Goal: Task Accomplishment & Management: Complete application form

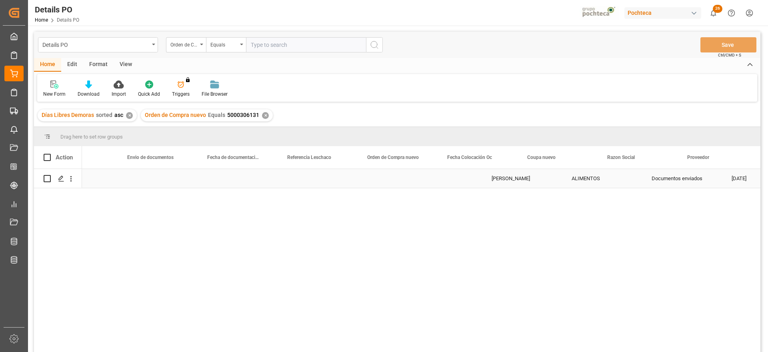
click at [213, 167] on div "Fecha de documentación requerida" at bounding box center [234, 157] width 54 height 22
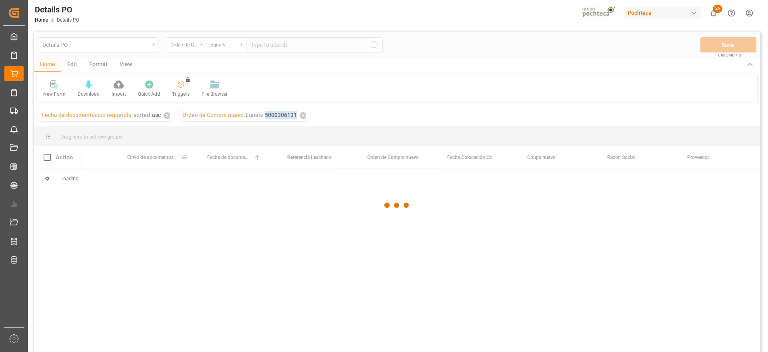
scroll to position [0, 524]
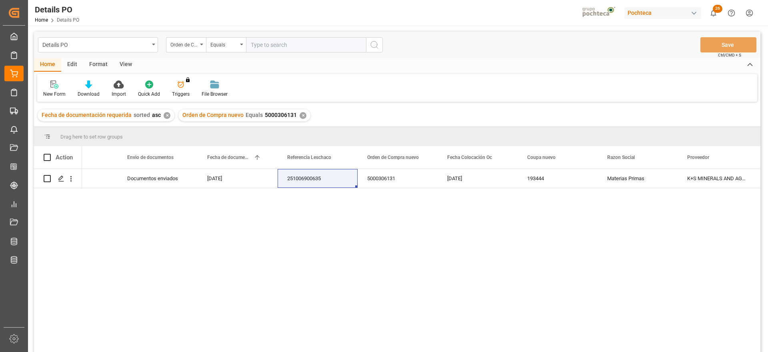
click at [300, 114] on div "✕" at bounding box center [303, 115] width 7 height 7
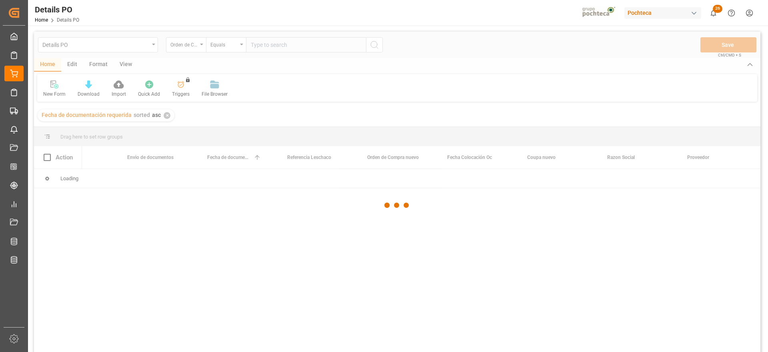
click at [163, 116] on div at bounding box center [397, 205] width 726 height 347
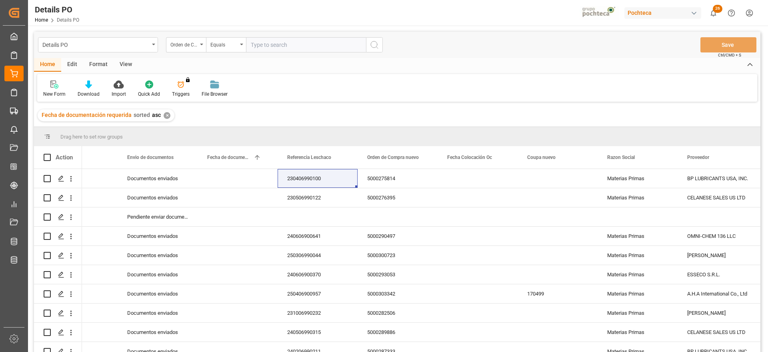
click at [270, 47] on input "text" at bounding box center [306, 44] width 120 height 15
click at [164, 114] on div "✕" at bounding box center [167, 115] width 7 height 7
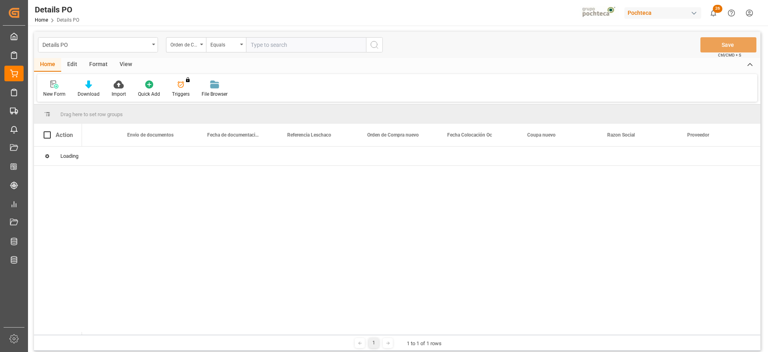
click at [265, 38] on input "text" at bounding box center [306, 44] width 120 height 15
click at [267, 47] on input "text" at bounding box center [306, 44] width 120 height 15
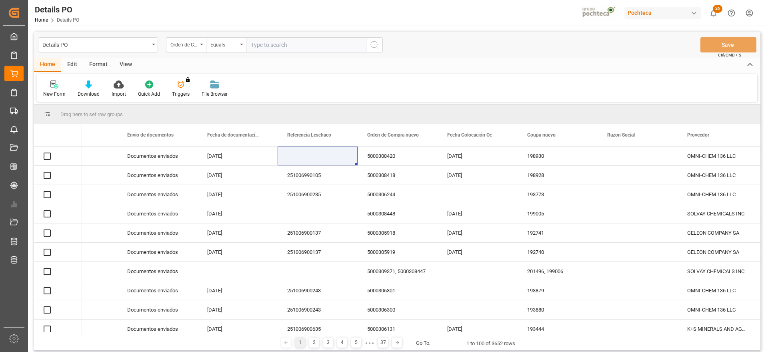
paste input "5000305371"
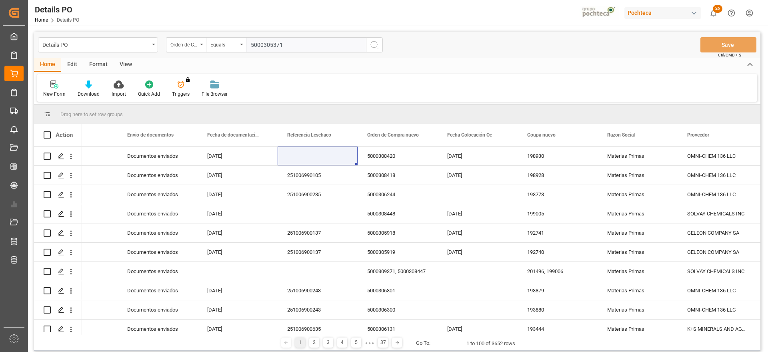
type input "5000305371"
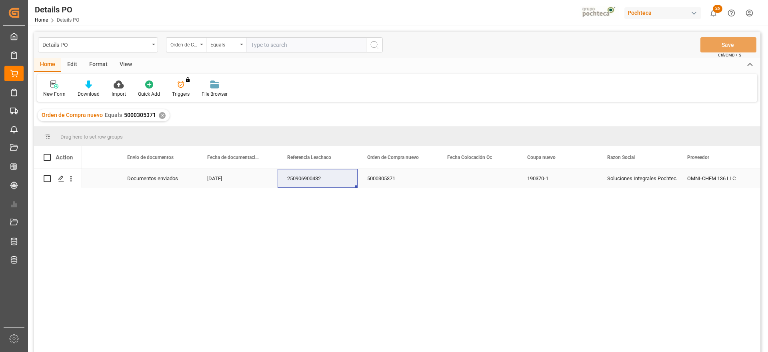
click at [159, 180] on div "Documentos enviados" at bounding box center [158, 178] width 80 height 19
click at [312, 180] on div "250906900432" at bounding box center [318, 178] width 80 height 19
click at [432, 178] on div "5000305371" at bounding box center [398, 178] width 80 height 19
click at [52, 89] on div "New Form" at bounding box center [54, 89] width 34 height 18
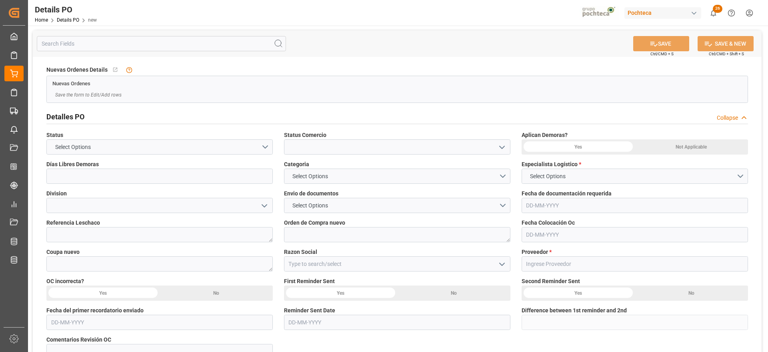
type input "0"
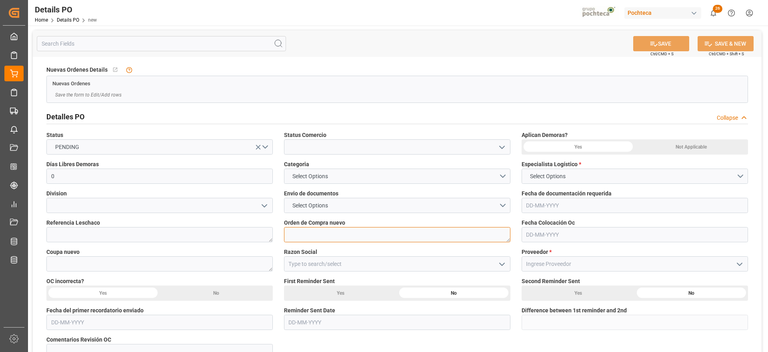
click at [362, 232] on textarea at bounding box center [397, 234] width 226 height 15
paste textarea "5000305371"
drag, startPoint x: 372, startPoint y: 232, endPoint x: 335, endPoint y: 230, distance: 37.7
click at [335, 230] on textarea "5000305371 lote 2 LCL" at bounding box center [397, 234] width 226 height 15
type textarea "5000305371 lote 2"
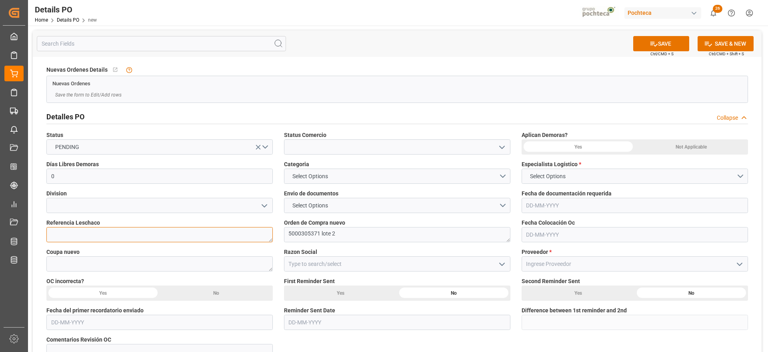
click at [120, 232] on textarea at bounding box center [159, 234] width 226 height 15
click at [132, 234] on textarea at bounding box center [159, 234] width 226 height 15
paste textarea "251015080055"
type textarea "251015080055"
click at [565, 234] on input "text" at bounding box center [635, 234] width 226 height 15
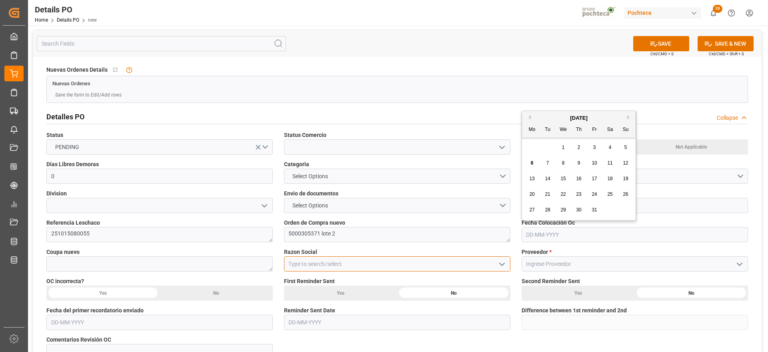
drag, startPoint x: 346, startPoint y: 266, endPoint x: 498, endPoint y: 263, distance: 151.6
click at [346, 266] on input at bounding box center [397, 263] width 226 height 15
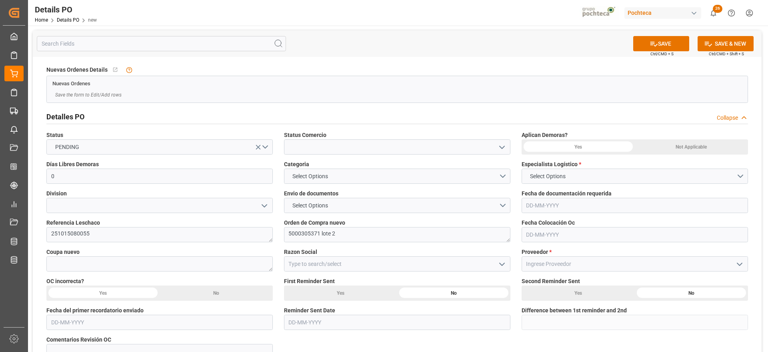
click at [505, 260] on icon "open menu" at bounding box center [502, 264] width 10 height 10
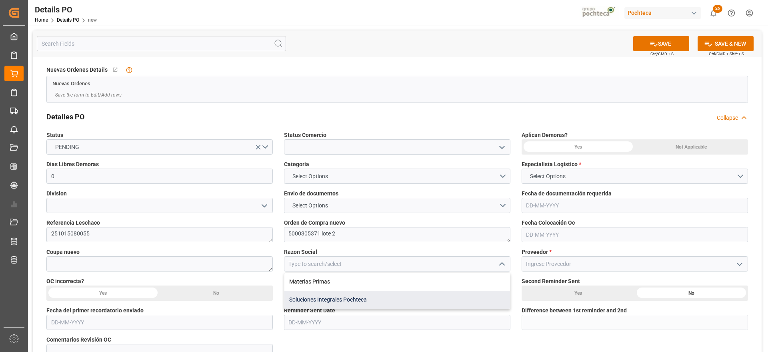
click at [408, 295] on div "Soluciones Integrales Pochteca" at bounding box center [397, 299] width 226 height 18
type input "Soluciones Integrales Pochteca"
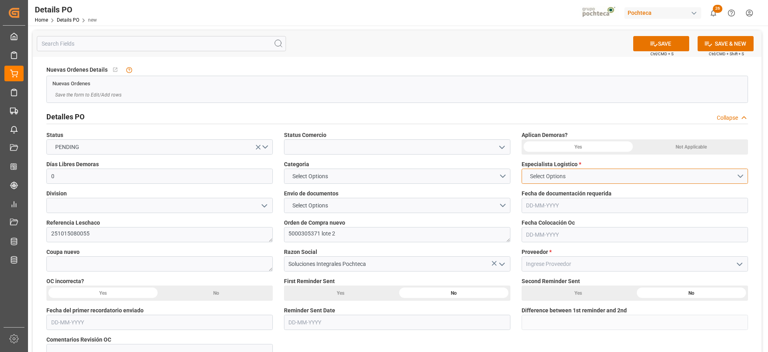
click at [740, 174] on button "Select Options" at bounding box center [635, 175] width 226 height 15
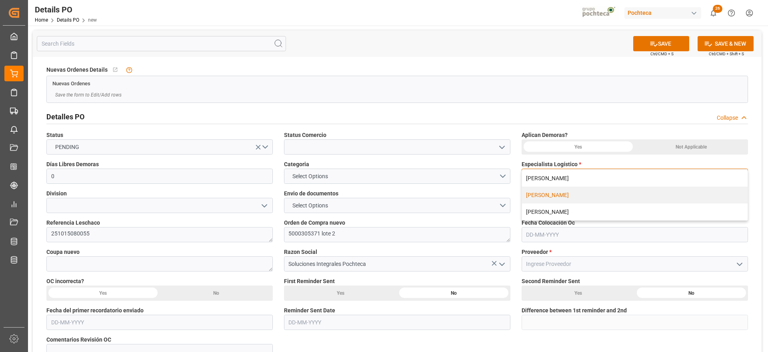
click at [660, 200] on div "PAOLA DÍAZ LÓPEZ" at bounding box center [635, 194] width 226 height 17
click at [267, 204] on icon "open menu" at bounding box center [265, 206] width 10 height 10
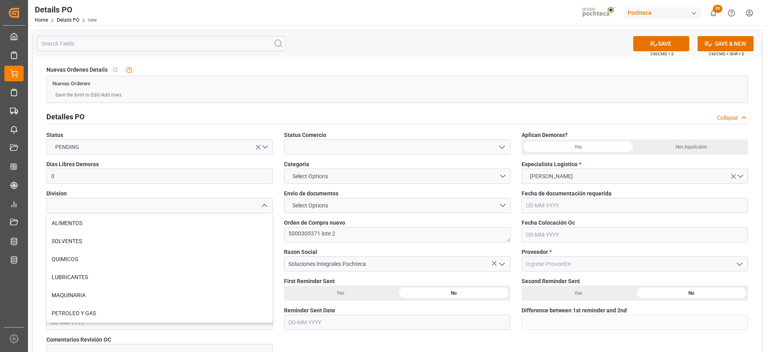
click at [267, 203] on icon "close menu" at bounding box center [265, 206] width 10 height 10
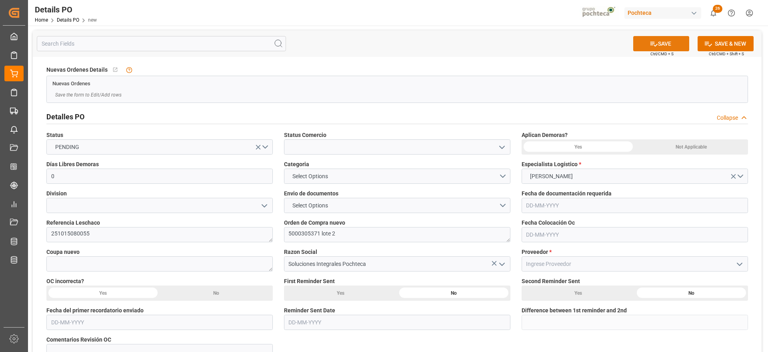
click at [668, 41] on button "SAVE" at bounding box center [661, 43] width 56 height 15
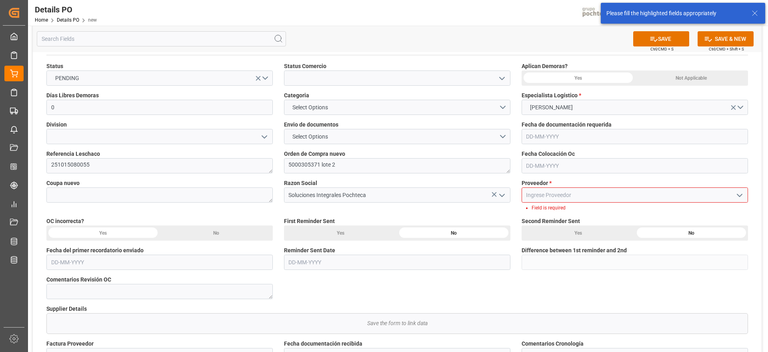
scroll to position [75, 0]
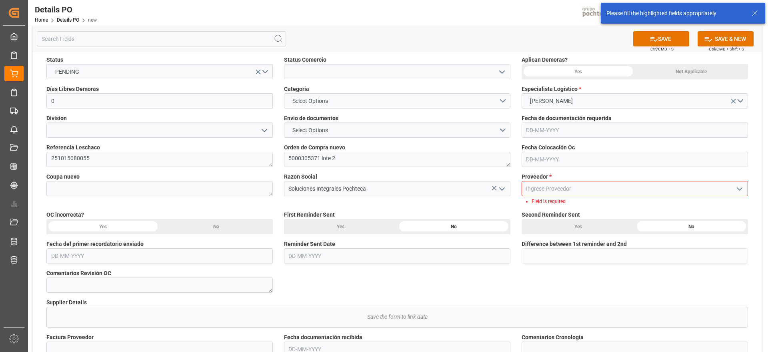
click at [588, 185] on input at bounding box center [635, 188] width 226 height 15
click at [740, 188] on icon "open menu" at bounding box center [740, 189] width 10 height 10
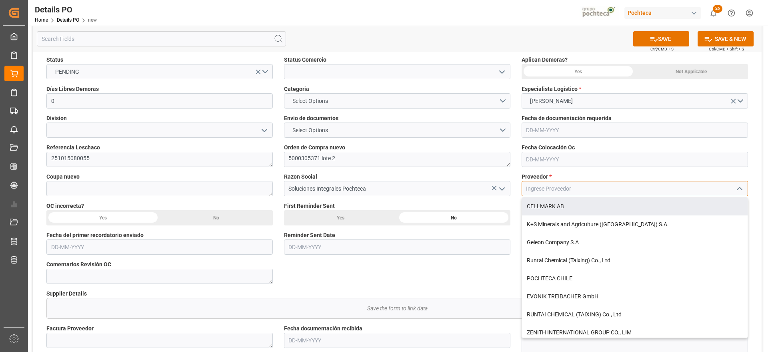
click at [560, 190] on input at bounding box center [635, 188] width 226 height 15
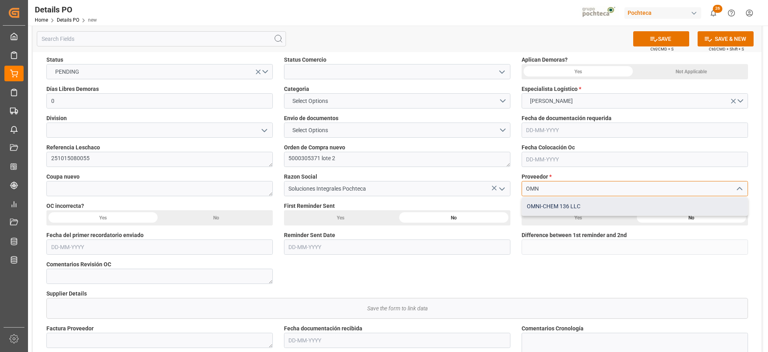
click at [556, 212] on div "OMNI-CHEM 136 LLC" at bounding box center [635, 206] width 226 height 18
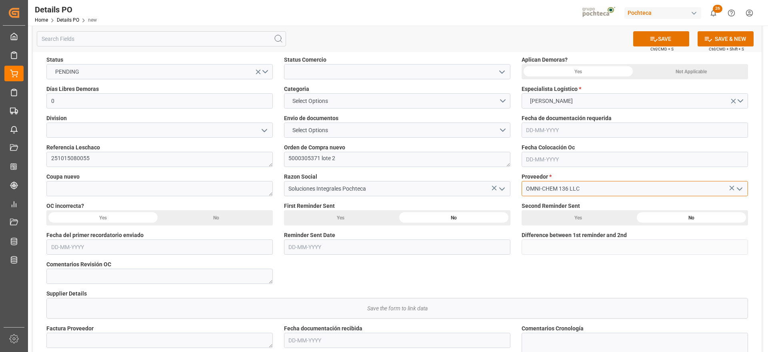
type input "OMNI-CHEM 136 LLC"
click at [590, 168] on div "Fecha Colocación Oc" at bounding box center [635, 154] width 238 height 29
click at [650, 38] on icon at bounding box center [653, 39] width 7 height 5
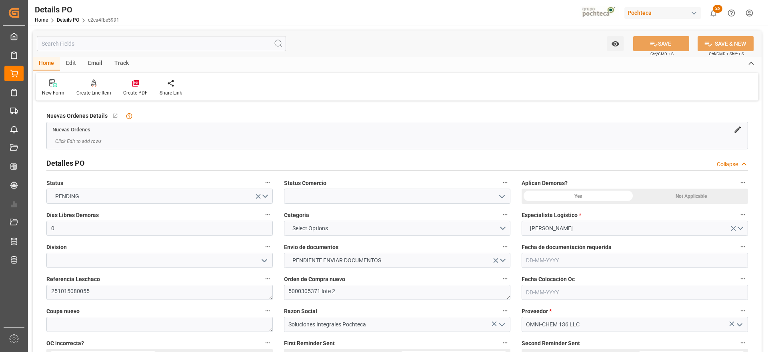
type input "0"
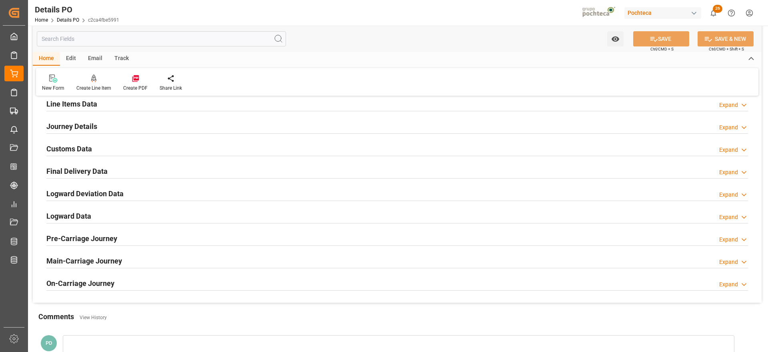
scroll to position [550, 0]
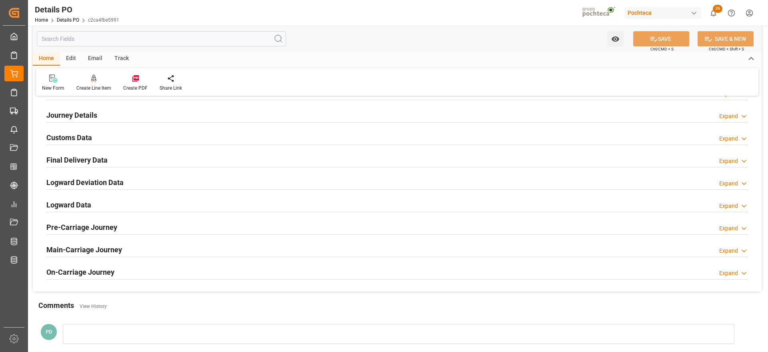
click at [71, 140] on h2 "Customs Data" at bounding box center [69, 137] width 46 height 11
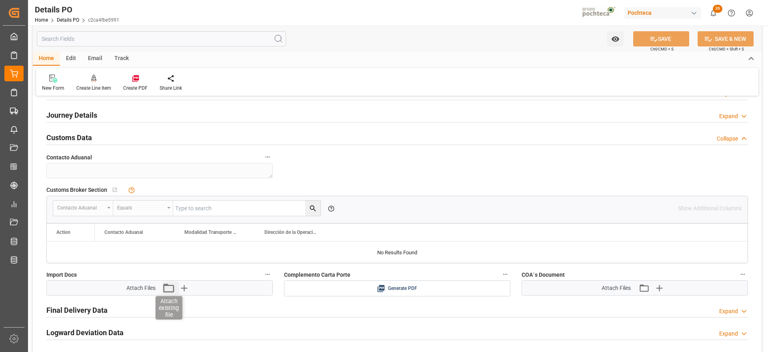
click at [170, 288] on icon "button" at bounding box center [168, 287] width 13 height 13
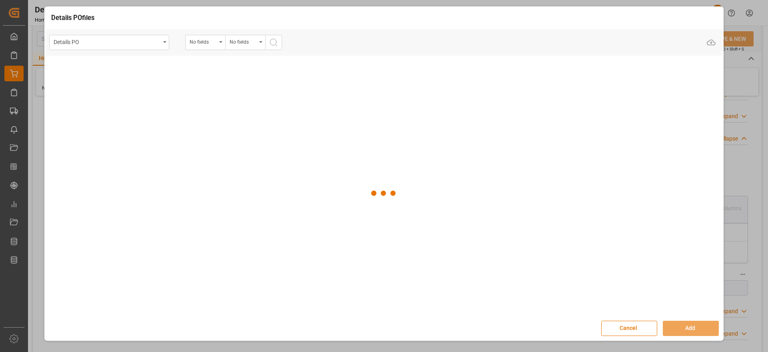
click at [631, 331] on button "Cancel" at bounding box center [629, 327] width 56 height 15
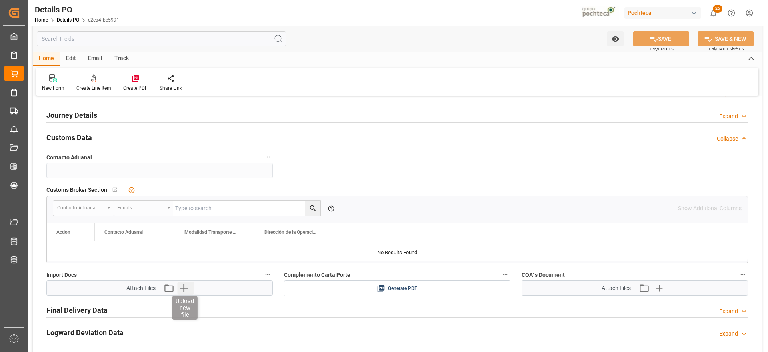
click at [179, 286] on icon "button" at bounding box center [183, 287] width 13 height 13
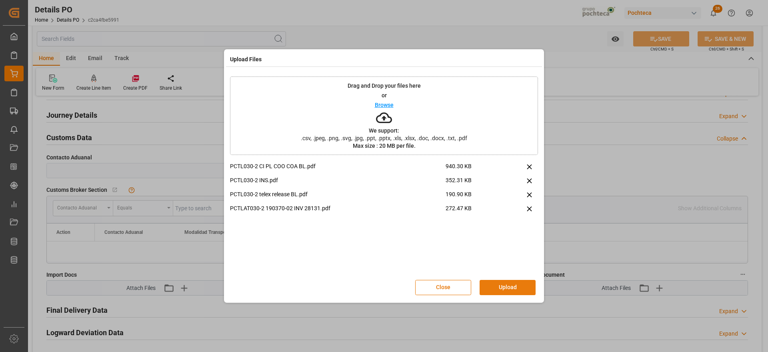
click at [497, 291] on button "Upload" at bounding box center [508, 287] width 56 height 15
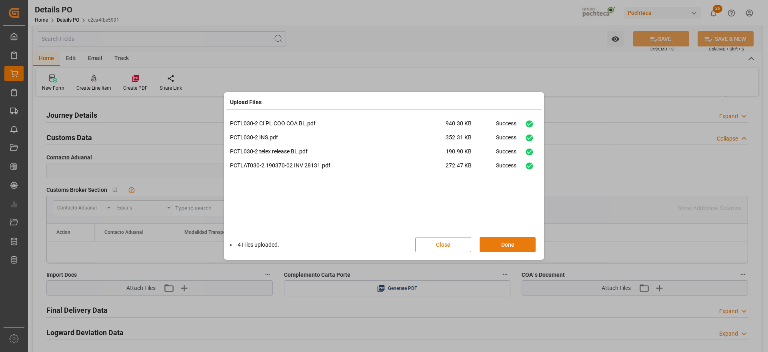
click at [507, 245] on button "Done" at bounding box center [508, 244] width 56 height 15
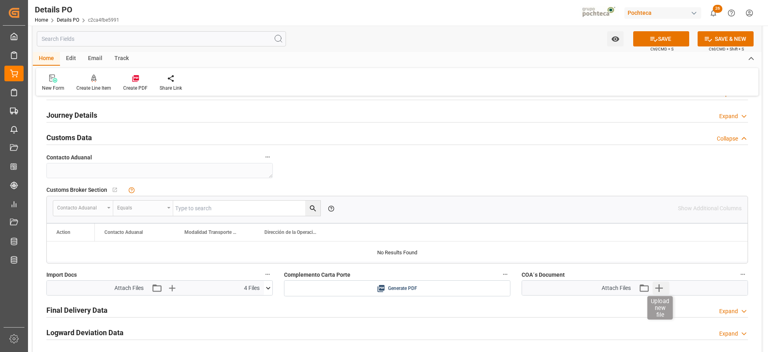
click at [656, 285] on icon "button" at bounding box center [658, 287] width 13 height 13
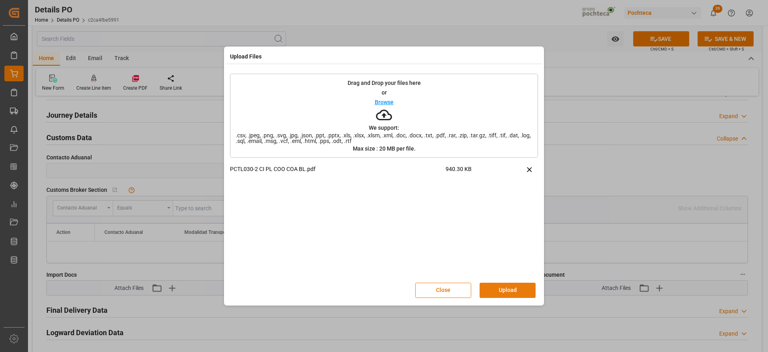
click at [520, 289] on button "Upload" at bounding box center [508, 289] width 56 height 15
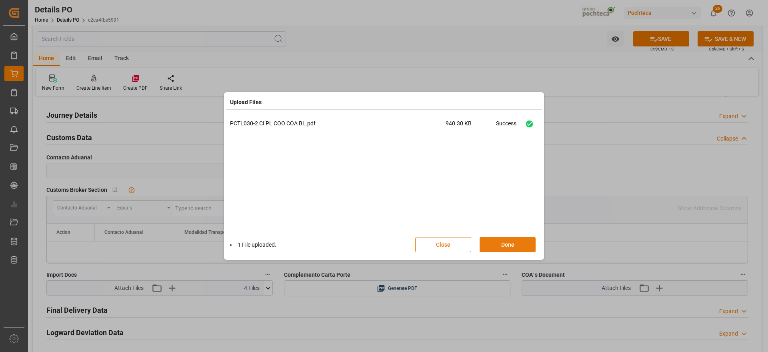
click at [505, 244] on button "Done" at bounding box center [508, 244] width 56 height 15
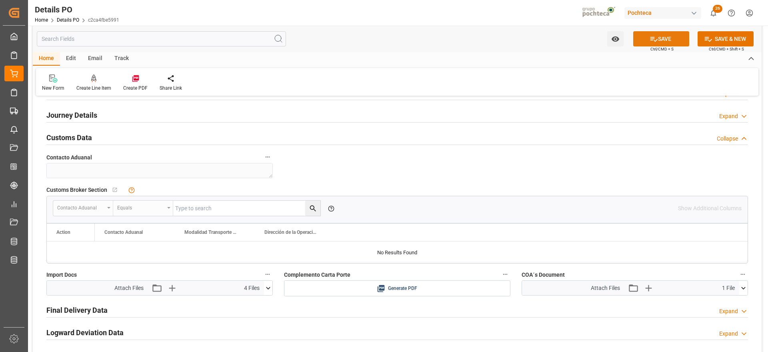
click at [662, 34] on button "SAVE" at bounding box center [661, 38] width 56 height 15
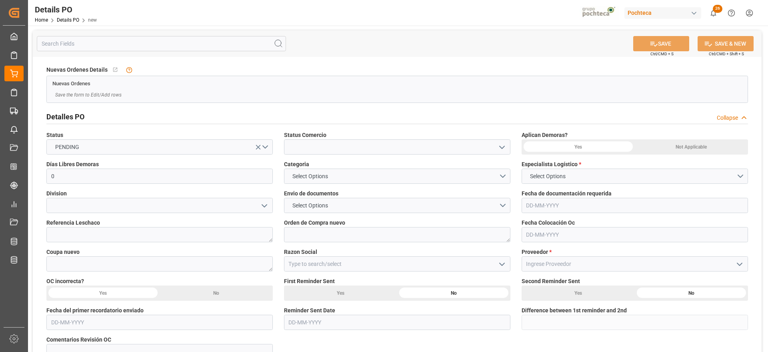
type input "0"
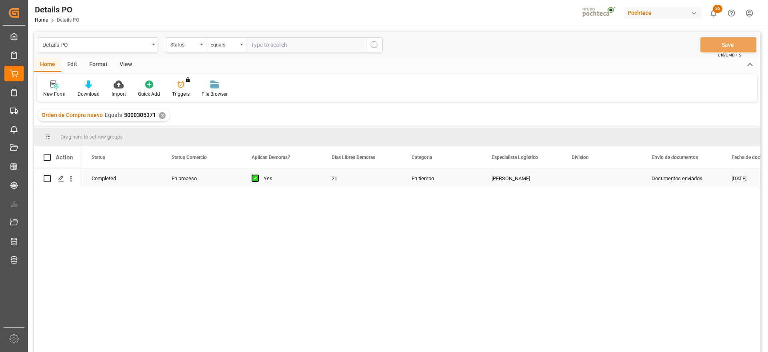
click at [201, 182] on div "En proceso" at bounding box center [202, 178] width 61 height 18
click at [162, 114] on div "✕" at bounding box center [162, 115] width 7 height 7
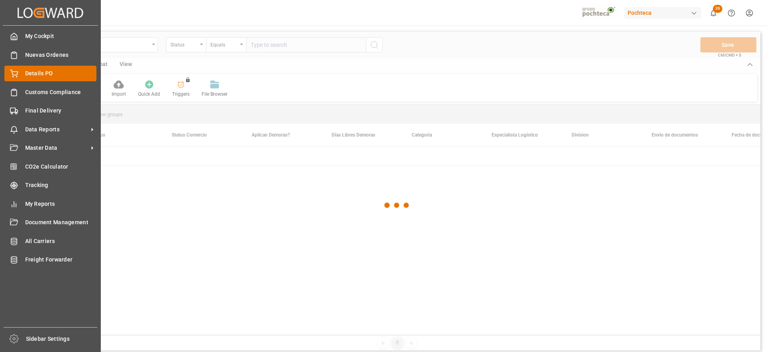
click at [19, 72] on div "Details PO Details PO" at bounding box center [50, 74] width 92 height 16
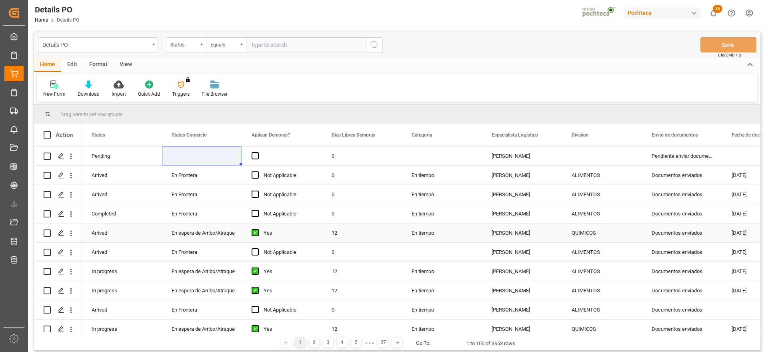
click at [220, 236] on div "En espera de Arribo/Atraque" at bounding box center [202, 233] width 61 height 18
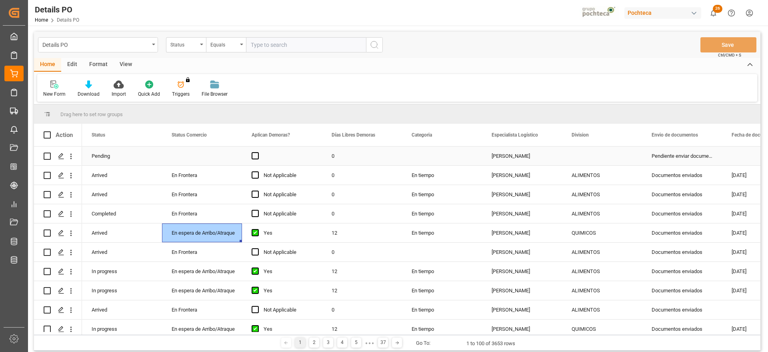
click at [212, 158] on div "Press SPACE to select this row." at bounding box center [202, 155] width 80 height 19
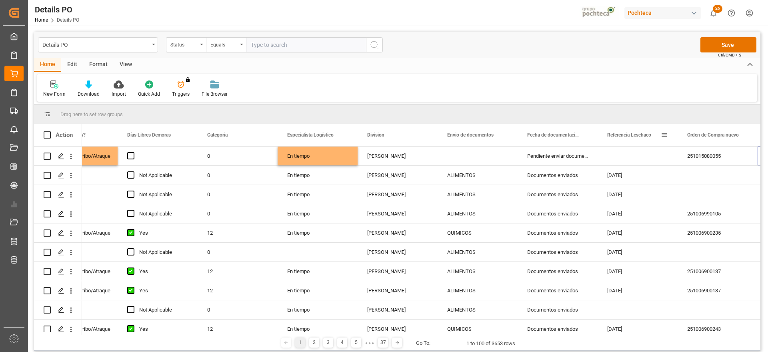
scroll to position [0, 204]
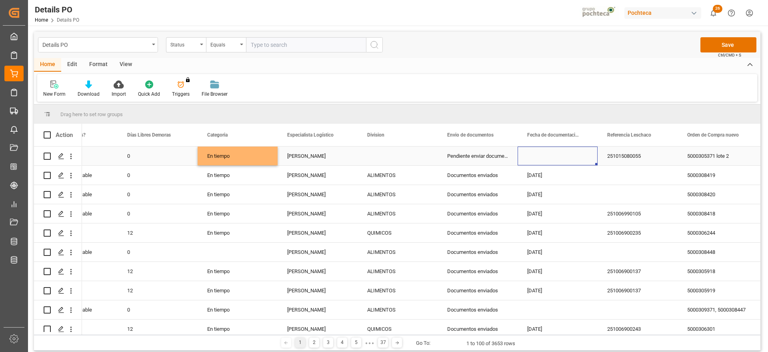
click at [544, 152] on div "Press SPACE to select this row." at bounding box center [558, 155] width 80 height 19
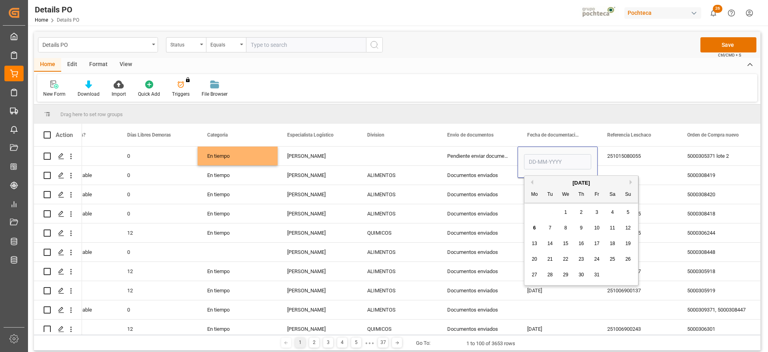
click at [529, 182] on button "Previous Month" at bounding box center [530, 182] width 5 height 5
click at [564, 241] on span "17" at bounding box center [565, 243] width 5 height 6
type input "[DATE]"
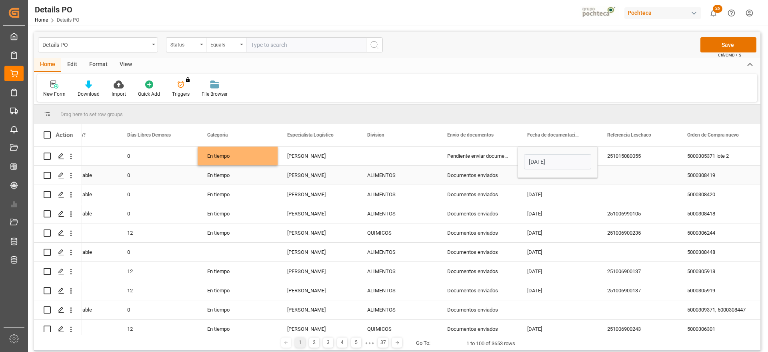
click at [630, 159] on div "251015080055" at bounding box center [638, 155] width 80 height 19
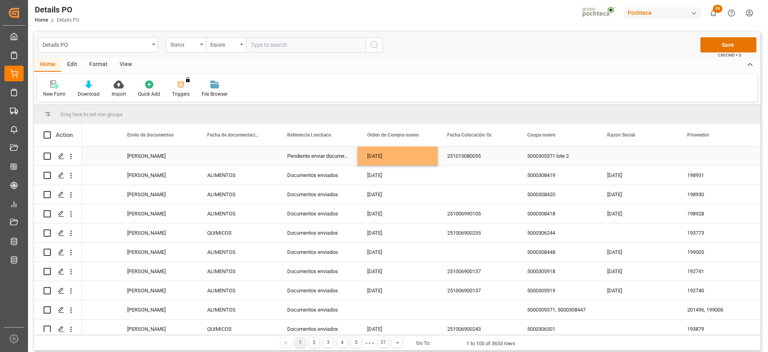
scroll to position [0, 524]
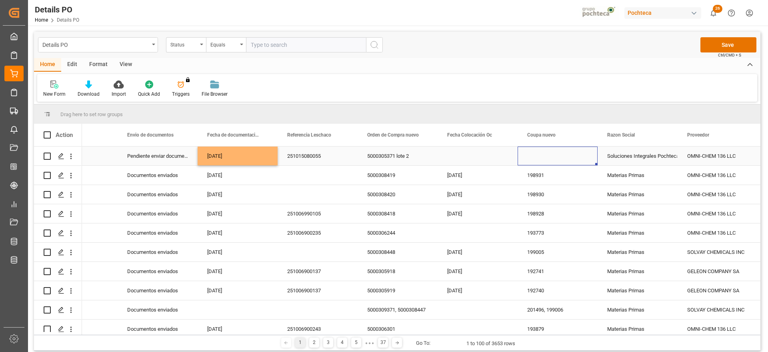
click at [568, 156] on div "Press SPACE to select this row." at bounding box center [558, 155] width 80 height 19
click at [556, 157] on div "Press SPACE to select this row." at bounding box center [558, 155] width 80 height 19
click at [555, 157] on div "Press SPACE to select this row." at bounding box center [558, 155] width 80 height 19
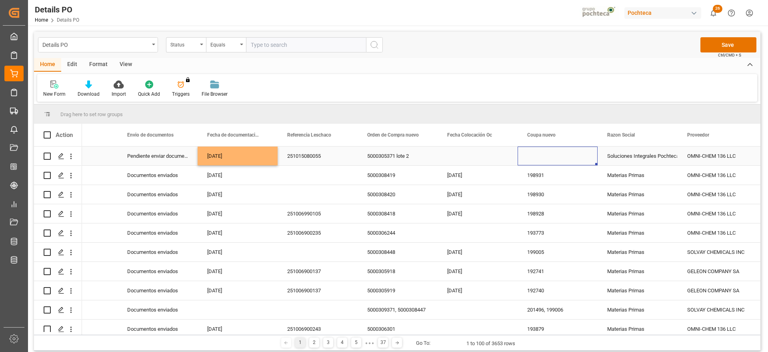
click at [542, 154] on div "Press SPACE to select this row." at bounding box center [558, 155] width 80 height 19
click at [542, 158] on div "Press SPACE to select this row." at bounding box center [558, 155] width 80 height 19
click at [531, 156] on div "Press SPACE to select this row." at bounding box center [558, 155] width 80 height 19
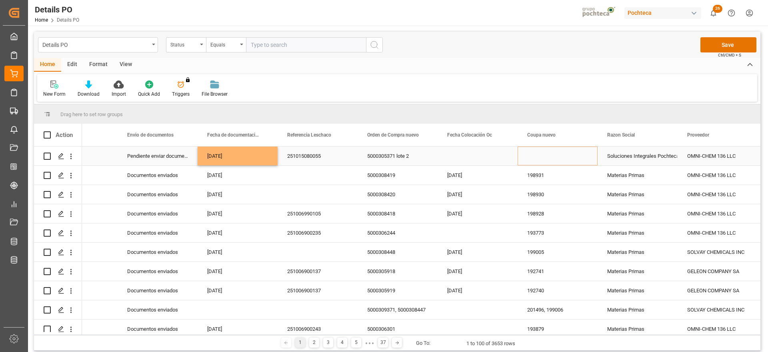
click at [531, 156] on div "Press SPACE to select this row." at bounding box center [558, 155] width 80 height 19
click at [534, 157] on div "Press SPACE to select this row." at bounding box center [558, 155] width 80 height 19
click at [580, 178] on div "198931" at bounding box center [558, 175] width 80 height 19
click at [551, 150] on div "Press SPACE to select this row." at bounding box center [558, 155] width 80 height 19
click at [532, 158] on div "Press SPACE to select this row." at bounding box center [558, 155] width 80 height 19
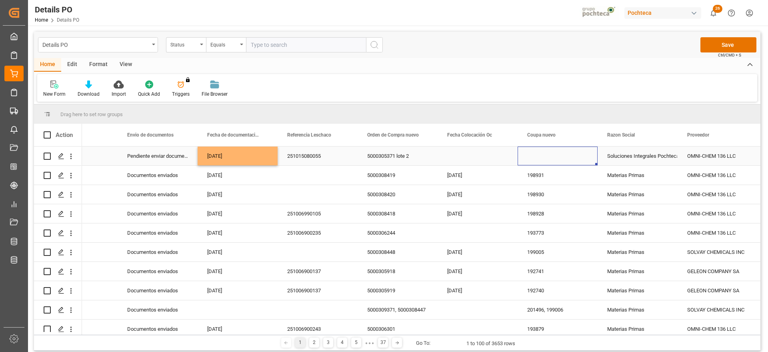
click at [532, 158] on div "Press SPACE to select this row." at bounding box center [558, 155] width 80 height 19
click at [533, 159] on div "Press SPACE to select this row." at bounding box center [558, 155] width 80 height 19
click at [525, 155] on div "Press SPACE to select this row." at bounding box center [558, 155] width 80 height 19
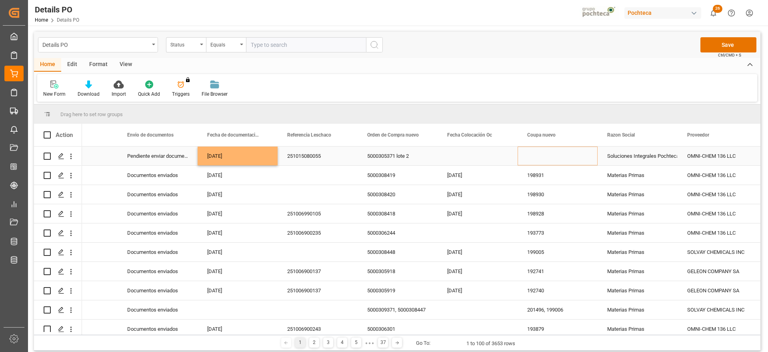
click at [454, 158] on div "Press SPACE to select this row." at bounding box center [478, 155] width 80 height 19
click at [542, 156] on div "Press SPACE to select this row." at bounding box center [558, 155] width 80 height 19
click at [473, 157] on div "Press SPACE to select this row." at bounding box center [478, 155] width 80 height 19
click at [535, 154] on div "Press SPACE to select this row." at bounding box center [558, 155] width 80 height 19
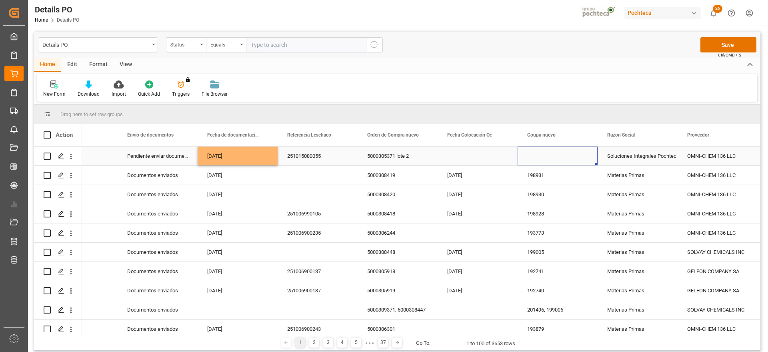
click at [524, 156] on div "Press SPACE to select this row." at bounding box center [558, 155] width 80 height 19
click at [624, 155] on div "Soluciones Integrales Pochteca" at bounding box center [637, 156] width 61 height 18
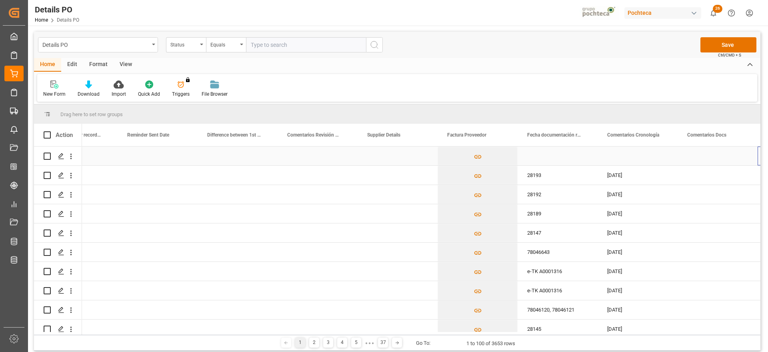
scroll to position [0, 1484]
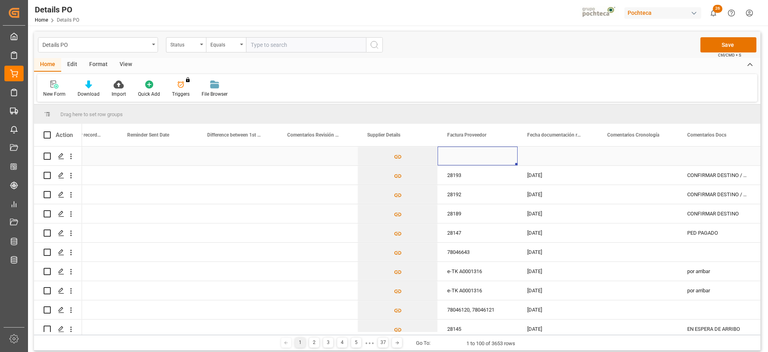
click at [482, 155] on div "Press SPACE to select this row." at bounding box center [478, 155] width 80 height 19
click at [478, 160] on div "Press SPACE to select this row." at bounding box center [478, 155] width 80 height 19
click at [592, 156] on div "Press SPACE to select this row." at bounding box center [558, 155] width 80 height 19
click at [472, 156] on div "Press SPACE to select this row." at bounding box center [478, 155] width 80 height 19
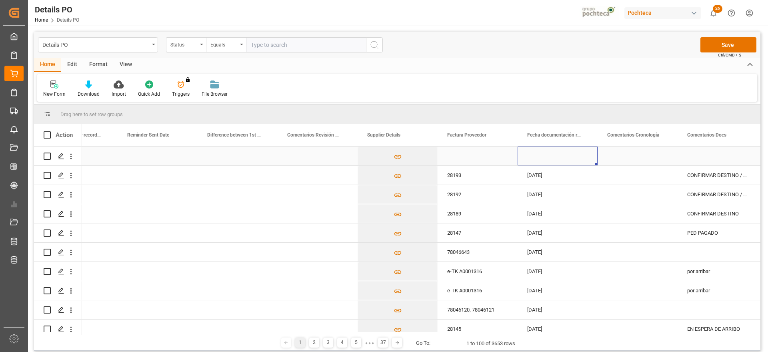
click at [472, 156] on div "Press SPACE to select this row." at bounding box center [478, 155] width 80 height 19
type input "28131"
click at [314, 163] on div "Press SPACE to select this row." at bounding box center [318, 155] width 80 height 19
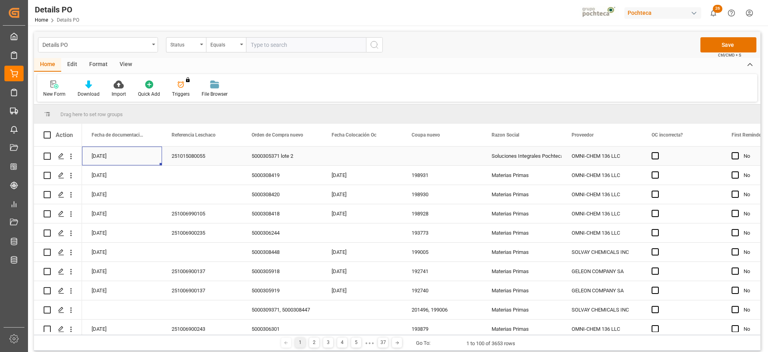
scroll to position [0, 640]
click at [443, 158] on div "Press SPACE to select this row." at bounding box center [442, 155] width 80 height 19
click at [426, 161] on div "Press SPACE to select this row." at bounding box center [442, 155] width 80 height 19
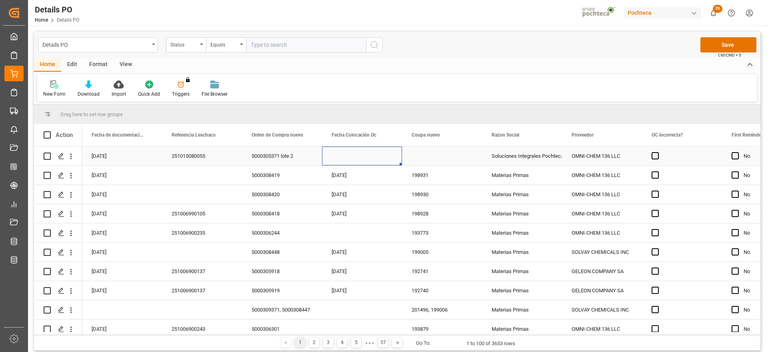
click at [424, 158] on div "Press SPACE to select this row." at bounding box center [442, 155] width 80 height 19
click at [423, 157] on div "Press SPACE to select this row." at bounding box center [442, 155] width 80 height 19
click at [417, 156] on div "Press SPACE to select this row." at bounding box center [442, 155] width 80 height 19
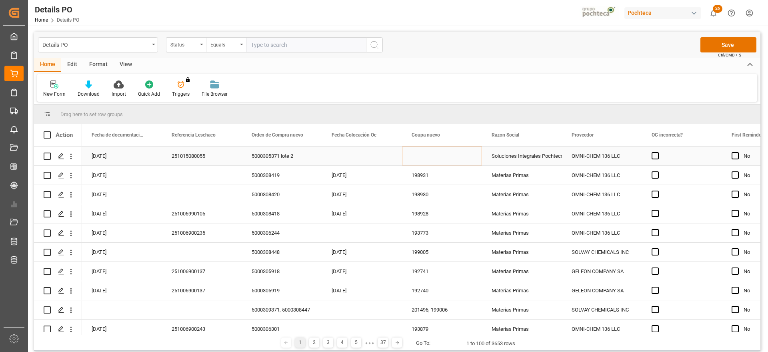
click at [417, 155] on div "Press SPACE to select this row." at bounding box center [442, 155] width 80 height 19
click at [417, 154] on div "Press SPACE to select this row." at bounding box center [442, 155] width 80 height 19
click at [400, 155] on div "Press SPACE to select this row." at bounding box center [362, 155] width 80 height 19
click at [410, 155] on div "Press SPACE to select this row." at bounding box center [442, 155] width 80 height 19
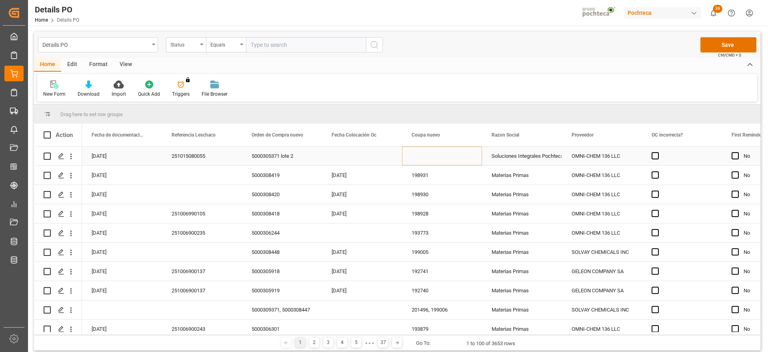
click at [410, 155] on div "Press SPACE to select this row." at bounding box center [442, 155] width 80 height 19
click at [503, 158] on div "Soluciones Integrales Pochteca" at bounding box center [522, 156] width 61 height 18
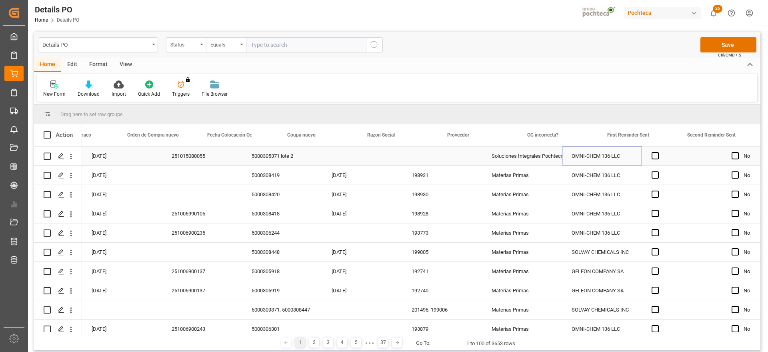
click at [562, 149] on div "OMNI-CHEM 136 LLC" at bounding box center [602, 155] width 80 height 19
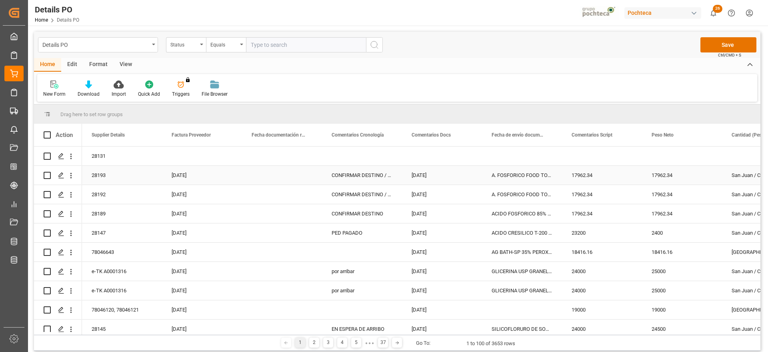
scroll to position [0, 1760]
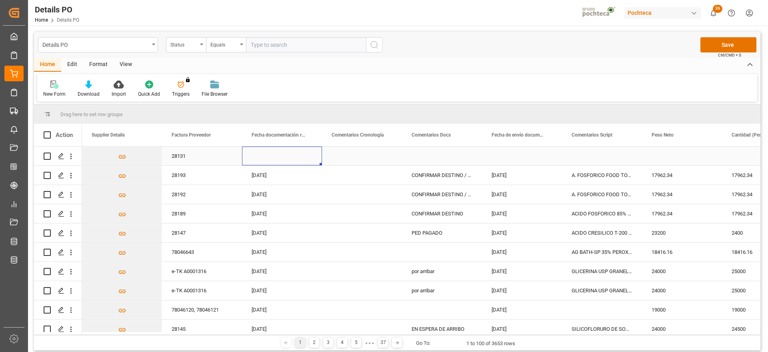
click at [288, 156] on div "Press SPACE to select this row." at bounding box center [282, 155] width 80 height 19
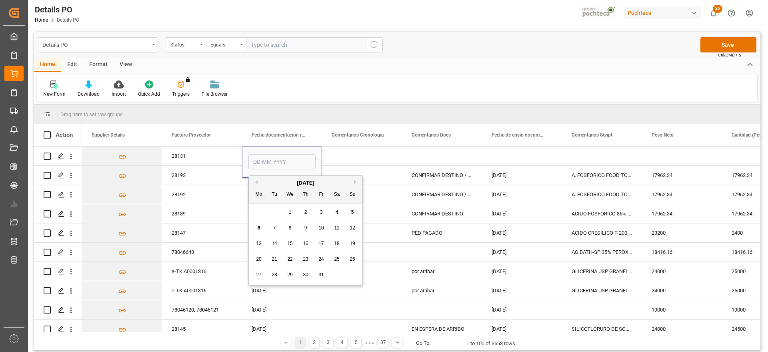
click at [320, 243] on span "17" at bounding box center [320, 243] width 5 height 6
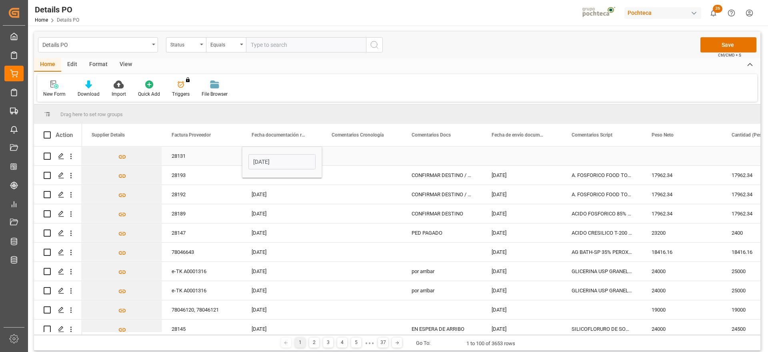
click at [283, 160] on input "17-10-2025" at bounding box center [281, 161] width 67 height 15
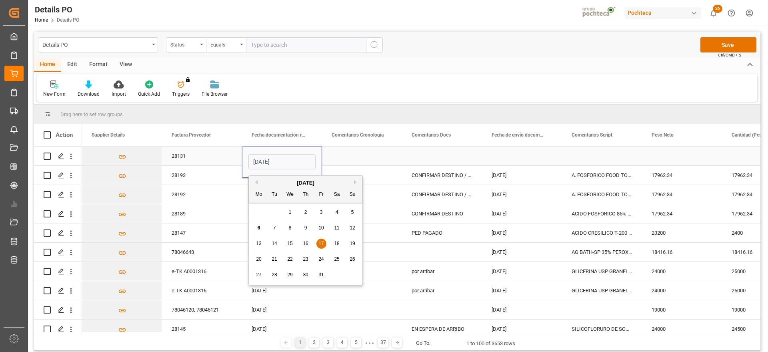
click at [266, 160] on input "17-10-2025" at bounding box center [281, 161] width 67 height 15
type input "17-09-2025"
click at [428, 155] on div "Press SPACE to select this row." at bounding box center [442, 155] width 80 height 19
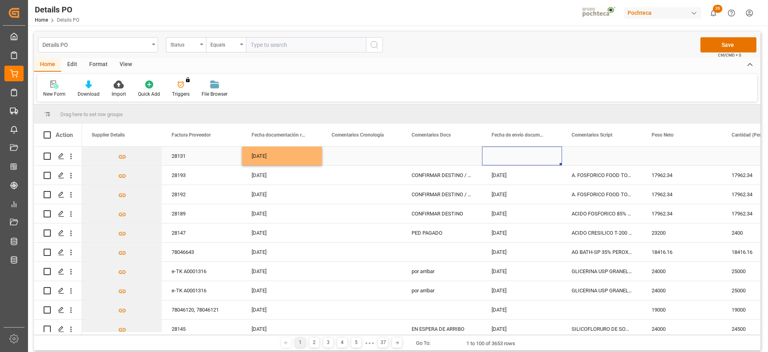
click at [271, 155] on div "17-09-2025" at bounding box center [282, 155] width 80 height 19
click at [516, 160] on div "Press SPACE to select this row." at bounding box center [522, 155] width 80 height 19
click at [590, 163] on div "Press SPACE to select this row." at bounding box center [602, 155] width 80 height 19
click at [676, 157] on div "Press SPACE to select this row." at bounding box center [682, 155] width 80 height 19
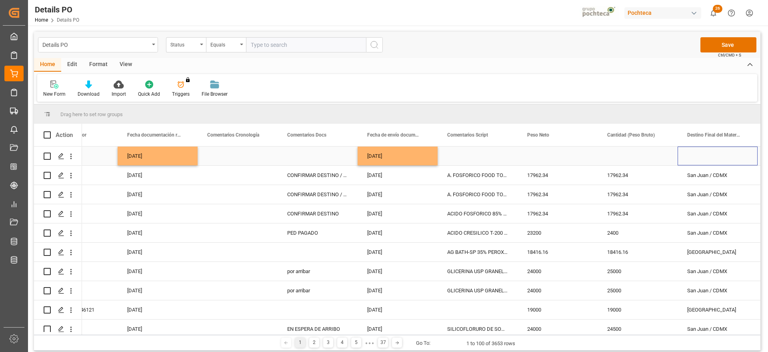
scroll to position [0, 1884]
click at [545, 156] on div "Press SPACE to select this row." at bounding box center [558, 155] width 80 height 19
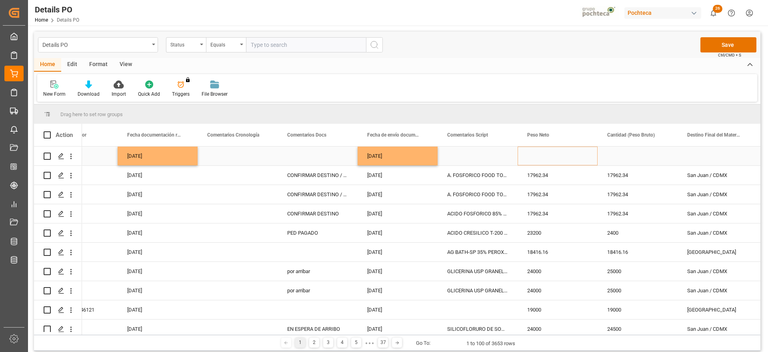
click at [544, 156] on div "Press SPACE to select this row." at bounding box center [558, 155] width 80 height 19
type input "1200"
click at [624, 155] on div "Press SPACE to select this row." at bounding box center [638, 155] width 80 height 19
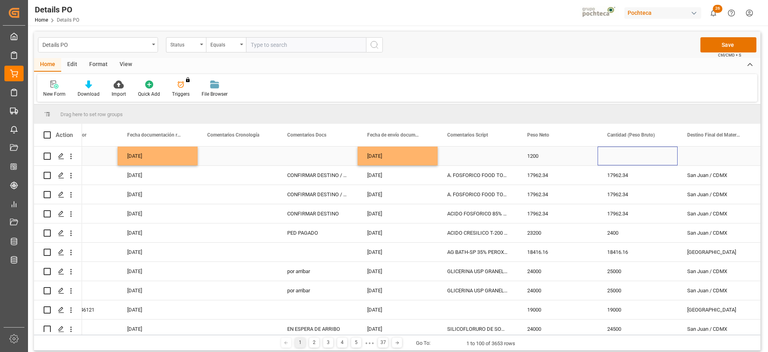
click at [628, 154] on div "Press SPACE to select this row." at bounding box center [638, 155] width 80 height 19
click at [615, 155] on input "Press SPACE to select this row." at bounding box center [637, 160] width 67 height 15
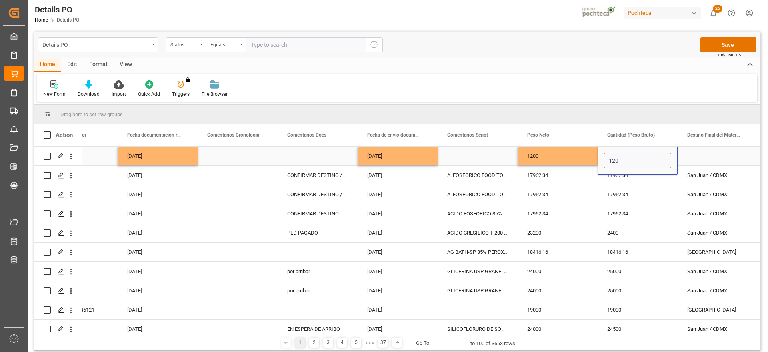
type input "1200"
click at [698, 155] on div "Press SPACE to select this row." at bounding box center [718, 155] width 80 height 19
click at [708, 178] on div "San Juan / CDMX" at bounding box center [718, 175] width 80 height 19
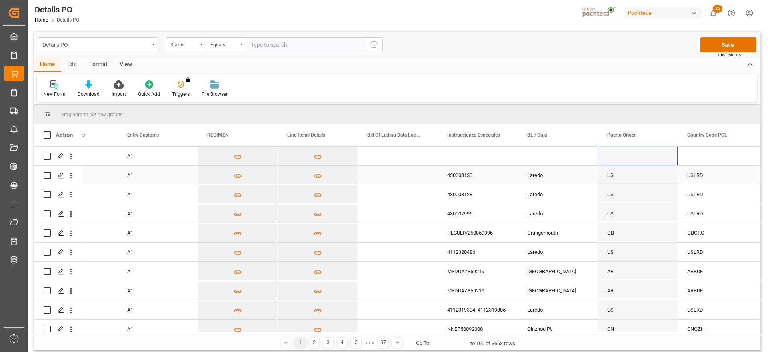
scroll to position [0, 3004]
click at [464, 159] on div "Press SPACE to select this row." at bounding box center [478, 155] width 80 height 19
click at [464, 158] on div "Press SPACE to select this row." at bounding box center [478, 155] width 80 height 19
click at [460, 155] on div "Press SPACE to select this row." at bounding box center [478, 155] width 80 height 19
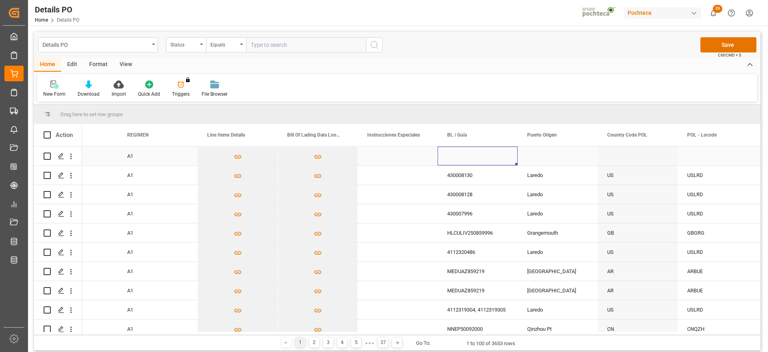
click at [460, 155] on div "Press SPACE to select this row." at bounding box center [478, 155] width 80 height 19
click at [449, 155] on div "Press SPACE to select this row." at bounding box center [478, 155] width 80 height 19
click at [446, 152] on div "Press SPACE to select this row." at bounding box center [478, 155] width 80 height 19
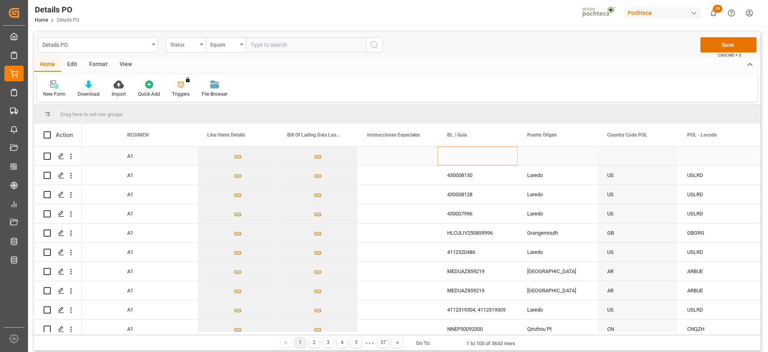
click at [446, 152] on div "Press SPACE to select this row." at bounding box center [478, 155] width 80 height 19
click at [446, 153] on div "Press SPACE to select this row." at bounding box center [478, 155] width 80 height 19
click at [550, 158] on div "Press SPACE to select this row." at bounding box center [558, 155] width 80 height 19
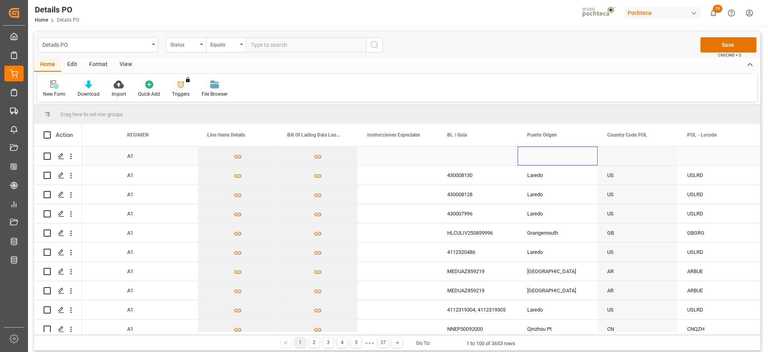
click at [564, 155] on div "Press SPACE to select this row." at bounding box center [558, 155] width 80 height 19
click at [728, 47] on button "Save" at bounding box center [728, 44] width 56 height 15
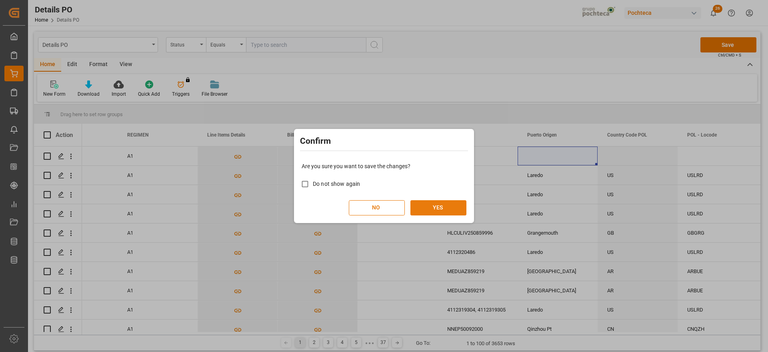
click at [447, 209] on button "YES" at bounding box center [438, 207] width 56 height 15
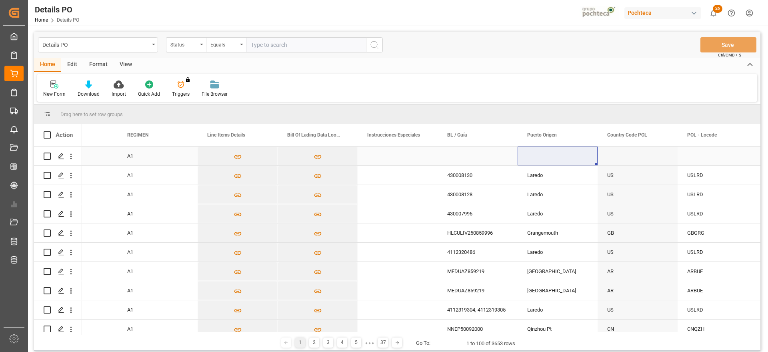
click at [463, 154] on div "Press SPACE to select this row." at bounding box center [478, 155] width 80 height 19
click at [457, 159] on div "Press SPACE to select this row." at bounding box center [478, 155] width 80 height 19
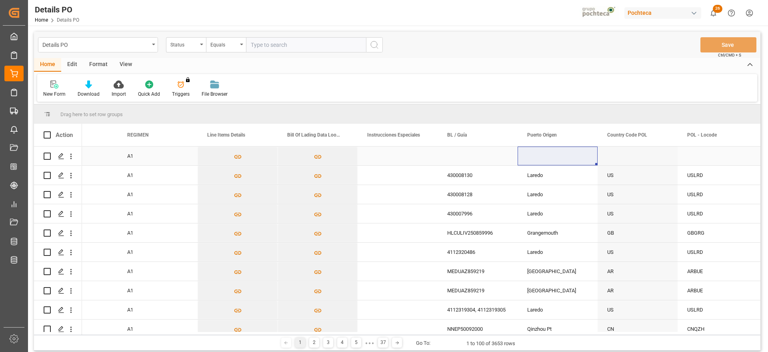
click at [457, 159] on div "Press SPACE to select this row." at bounding box center [478, 155] width 80 height 19
click at [451, 159] on div "Press SPACE to select this row." at bounding box center [478, 155] width 80 height 19
drag, startPoint x: 451, startPoint y: 159, endPoint x: 562, endPoint y: 159, distance: 110.8
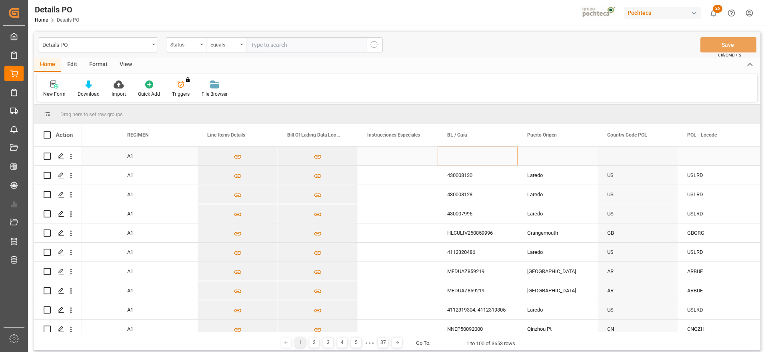
click at [448, 158] on div "Press SPACE to select this row." at bounding box center [478, 155] width 80 height 19
click at [447, 155] on div "Press SPACE to select this row." at bounding box center [478, 155] width 80 height 19
click at [446, 154] on div "Press SPACE to select this row." at bounding box center [478, 155] width 80 height 19
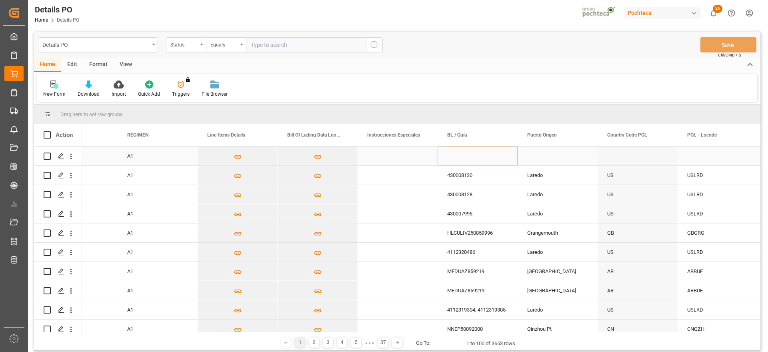
click at [446, 154] on div "Press SPACE to select this row." at bounding box center [478, 155] width 80 height 19
click at [400, 160] on div "Press SPACE to select this row." at bounding box center [398, 155] width 80 height 19
click at [465, 158] on div "Press SPACE to select this row." at bounding box center [478, 155] width 80 height 19
click at [520, 152] on div "Press SPACE to select this row." at bounding box center [558, 155] width 80 height 19
drag, startPoint x: 562, startPoint y: 159, endPoint x: 550, endPoint y: 172, distance: 17.5
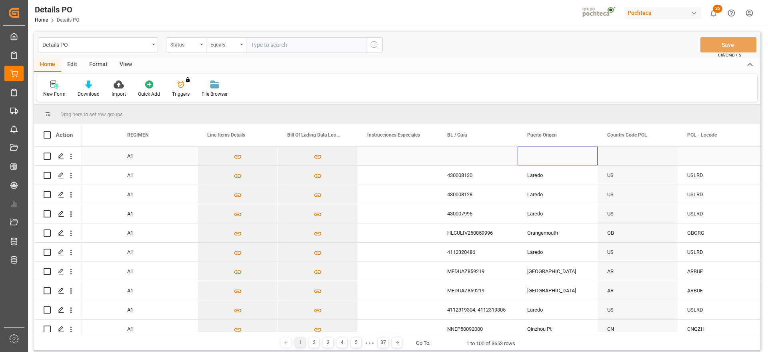
click at [563, 159] on div "Press SPACE to select this row." at bounding box center [558, 155] width 80 height 19
click at [462, 160] on div "Press SPACE to select this row." at bounding box center [478, 155] width 80 height 19
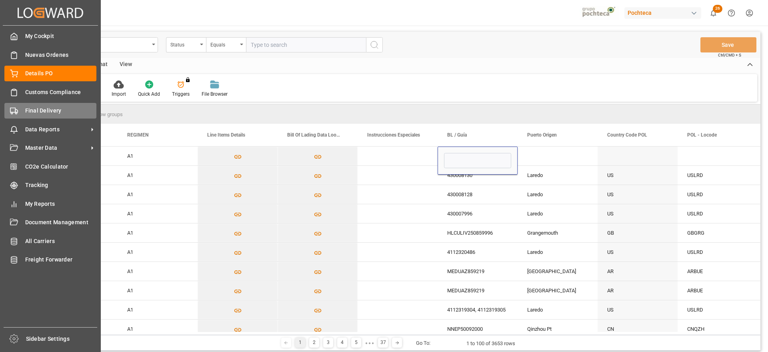
click at [14, 108] on rect at bounding box center [12, 110] width 5 height 4
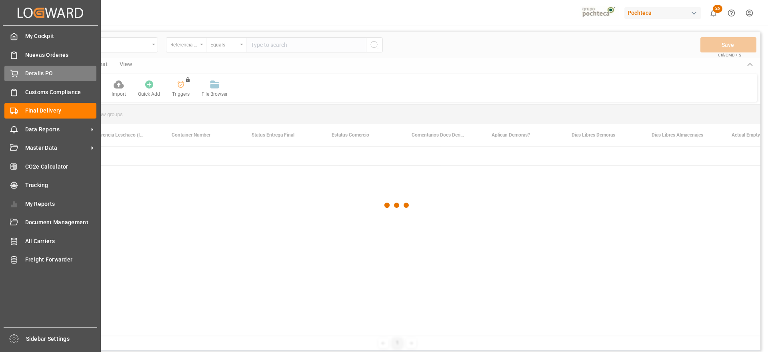
click at [60, 75] on span "Details PO" at bounding box center [61, 73] width 72 height 8
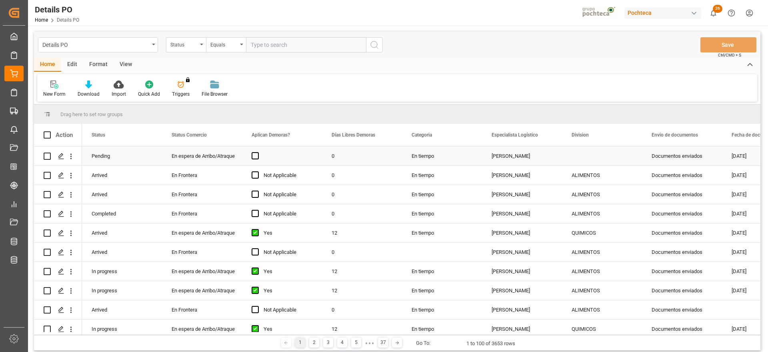
click at [607, 160] on div "Press SPACE to select this row." at bounding box center [602, 155] width 80 height 19
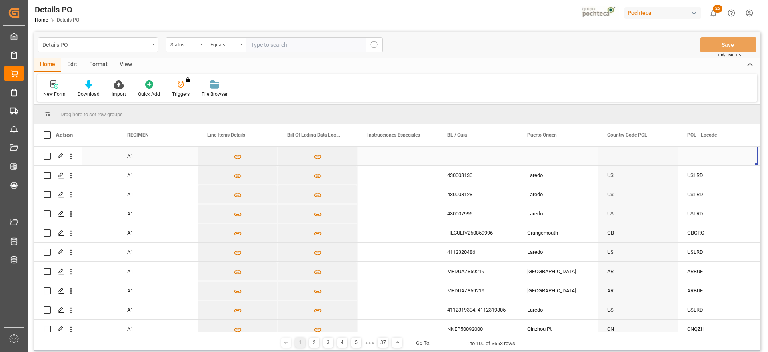
click at [474, 156] on div "Press SPACE to select this row." at bounding box center [478, 155] width 80 height 19
click at [456, 156] on div "Press SPACE to select this row." at bounding box center [478, 155] width 80 height 19
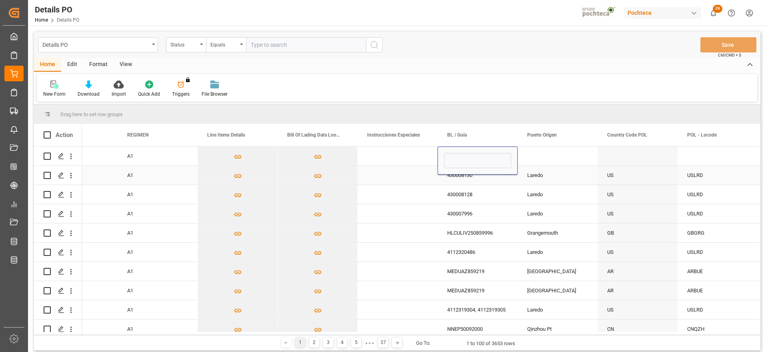
type input "EURFLZ2581932ZLO"
click at [534, 156] on div "Press SPACE to select this row." at bounding box center [558, 155] width 80 height 19
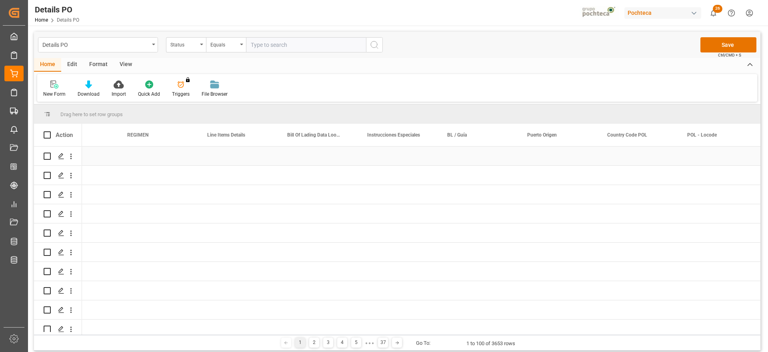
drag, startPoint x: 518, startPoint y: 158, endPoint x: 632, endPoint y: 160, distance: 113.6
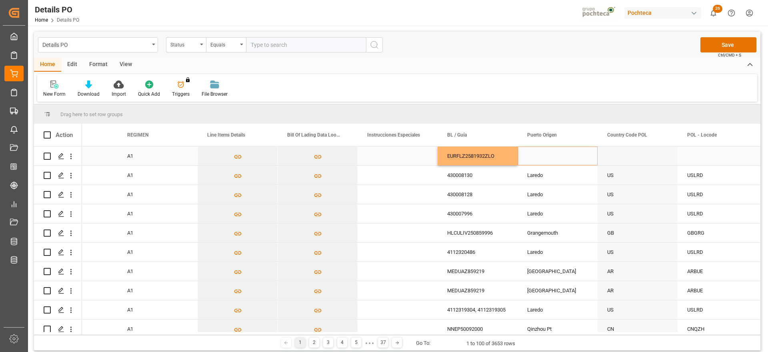
click at [651, 164] on div "Press SPACE to select this row." at bounding box center [638, 155] width 80 height 19
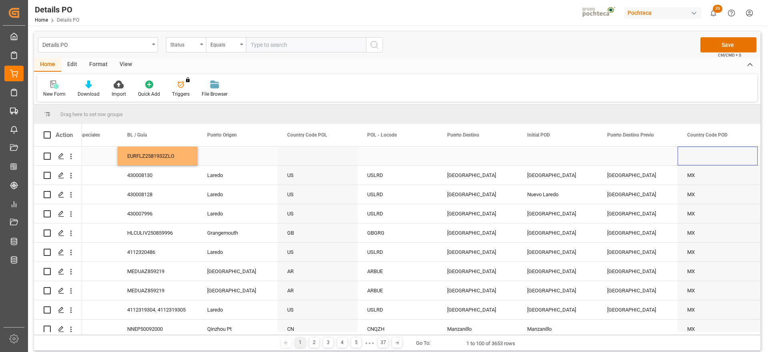
scroll to position [0, 3324]
click at [545, 309] on div "[GEOGRAPHIC_DATA]" at bounding box center [558, 309] width 80 height 19
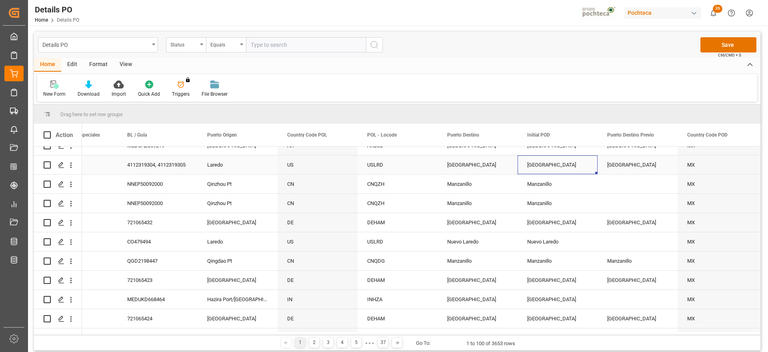
scroll to position [150, 0]
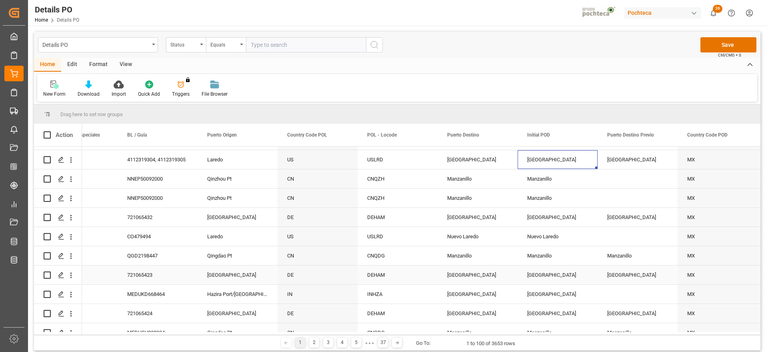
click at [542, 275] on div "[GEOGRAPHIC_DATA]" at bounding box center [558, 274] width 80 height 19
click at [539, 257] on div "Manzanillo" at bounding box center [558, 255] width 80 height 19
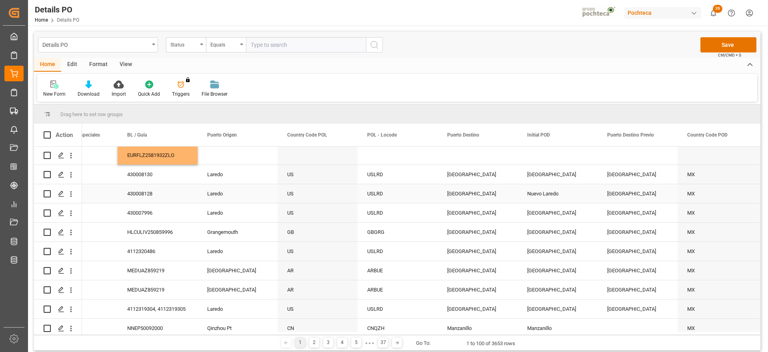
scroll to position [0, 0]
click at [539, 158] on div "Press SPACE to select this row." at bounding box center [558, 155] width 80 height 19
click at [478, 158] on div "Press SPACE to select this row." at bounding box center [478, 155] width 80 height 19
click at [221, 157] on div "Press SPACE to select this row." at bounding box center [238, 155] width 80 height 19
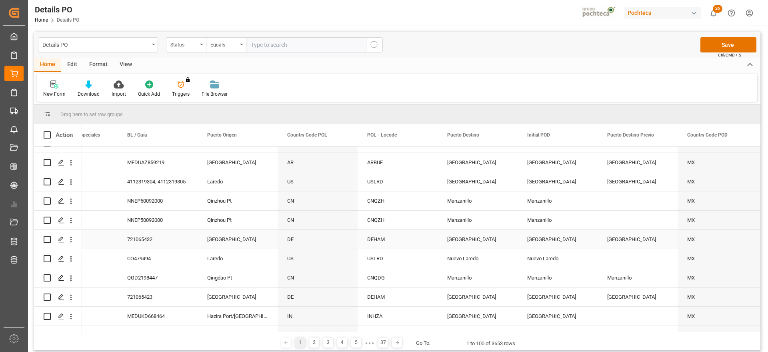
scroll to position [150, 0]
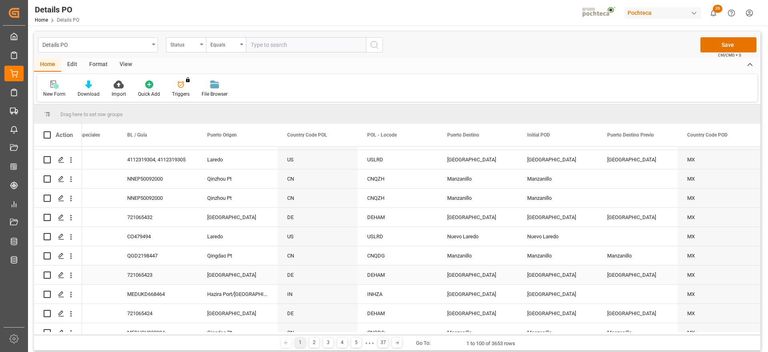
click at [234, 259] on div "Qingdao Pt" at bounding box center [238, 255] width 80 height 19
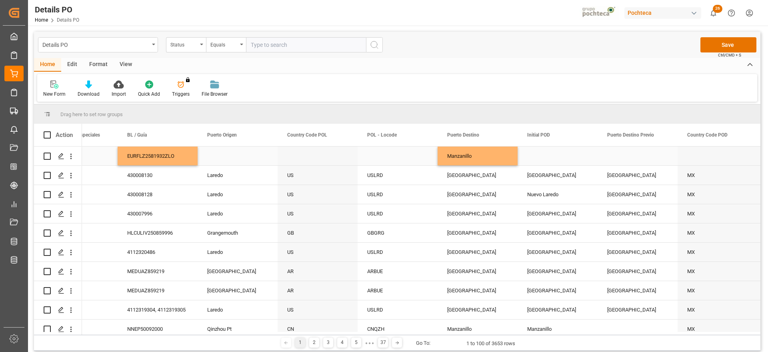
click at [238, 154] on div "Press SPACE to select this row." at bounding box center [238, 155] width 80 height 19
click at [606, 152] on div "Press SPACE to select this row." at bounding box center [638, 155] width 80 height 19
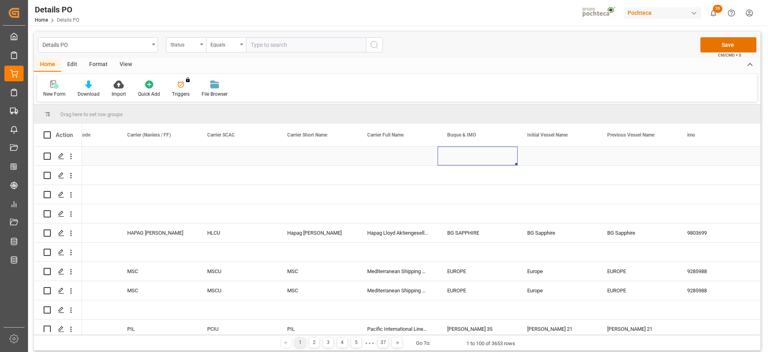
click at [475, 156] on div "Press SPACE to select this row." at bounding box center [478, 155] width 80 height 19
type input "KOTA EAGLE"
click at [549, 161] on div "Press SPACE to select this row." at bounding box center [558, 155] width 80 height 19
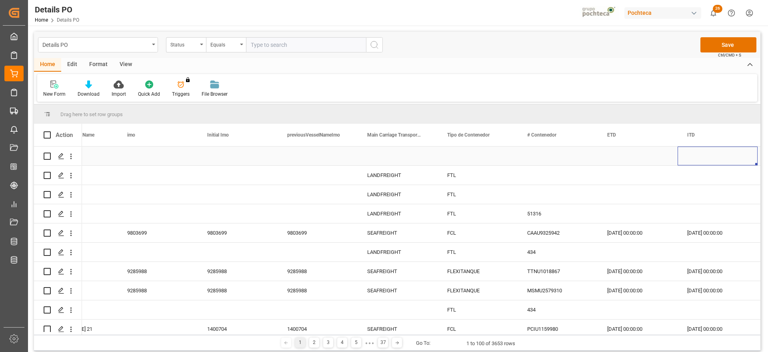
click at [479, 157] on div "Press SPACE to select this row." at bounding box center [478, 155] width 80 height 19
click at [502, 159] on icon "open menu" at bounding box center [503, 161] width 10 height 10
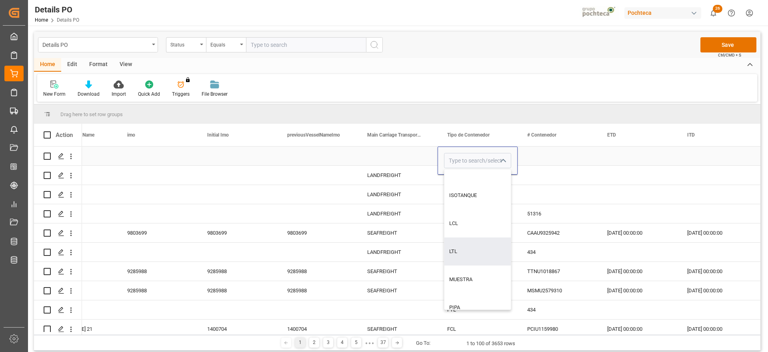
click at [468, 223] on div "LCL" at bounding box center [477, 223] width 66 height 28
type input "LCL"
click at [540, 156] on div "Press SPACE to select this row." at bounding box center [558, 155] width 80 height 19
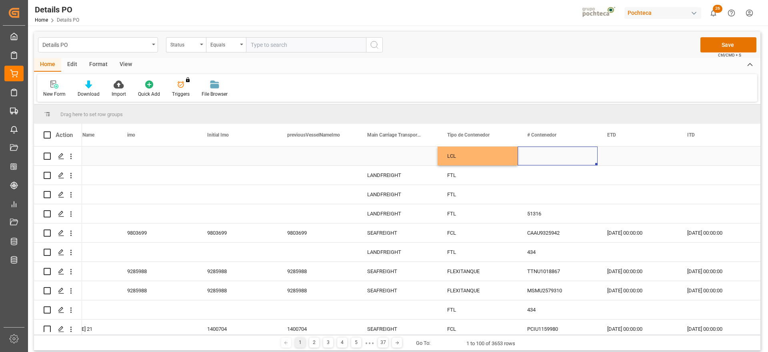
click at [560, 159] on div "Press SPACE to select this row." at bounding box center [558, 155] width 80 height 19
click at [564, 159] on div "Press SPACE to select this row." at bounding box center [558, 155] width 80 height 19
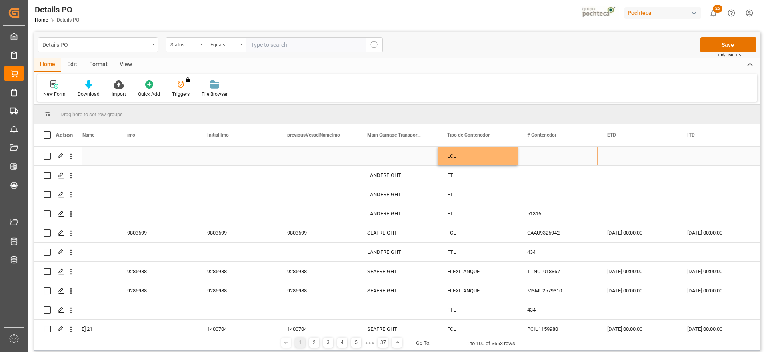
click at [532, 159] on div "Press SPACE to select this row." at bounding box center [558, 155] width 80 height 19
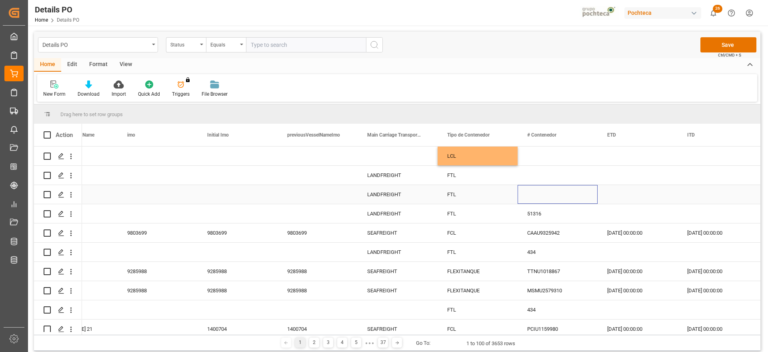
click at [547, 198] on div "Press SPACE to select this row." at bounding box center [558, 194] width 80 height 19
click at [548, 196] on div "Press SPACE to select this row." at bounding box center [558, 194] width 80 height 19
click at [548, 195] on div "Press SPACE to select this row." at bounding box center [558, 194] width 80 height 19
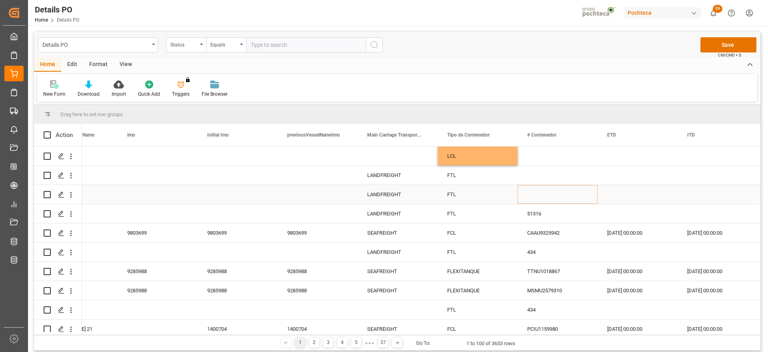
click at [532, 193] on div "Press SPACE to select this row." at bounding box center [558, 194] width 80 height 19
click at [532, 158] on div "Press SPACE to select this row." at bounding box center [558, 155] width 80 height 19
click at [631, 158] on div "Press SPACE to select this row." at bounding box center [638, 155] width 80 height 19
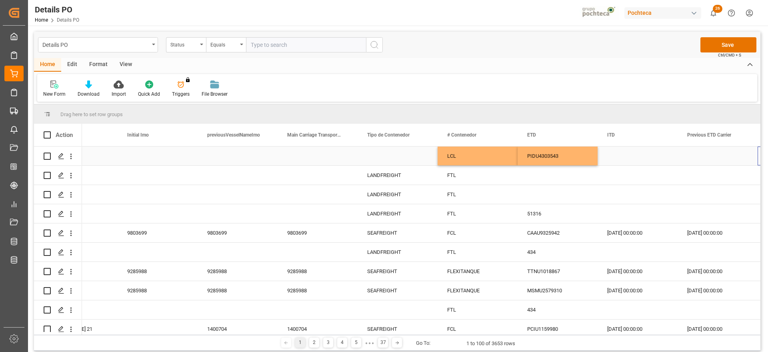
scroll to position [0, 5084]
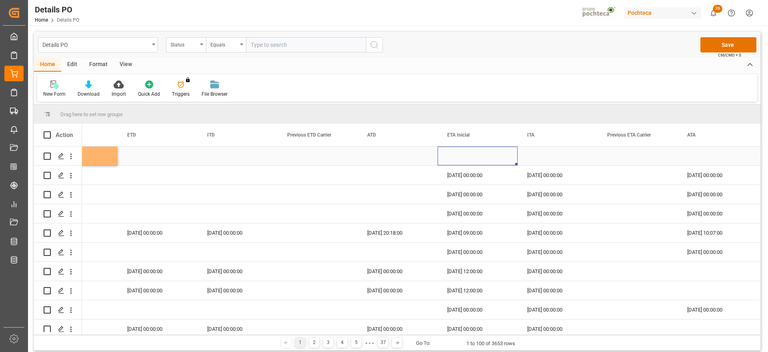
click at [482, 157] on div "Press SPACE to select this row." at bounding box center [478, 155] width 80 height 19
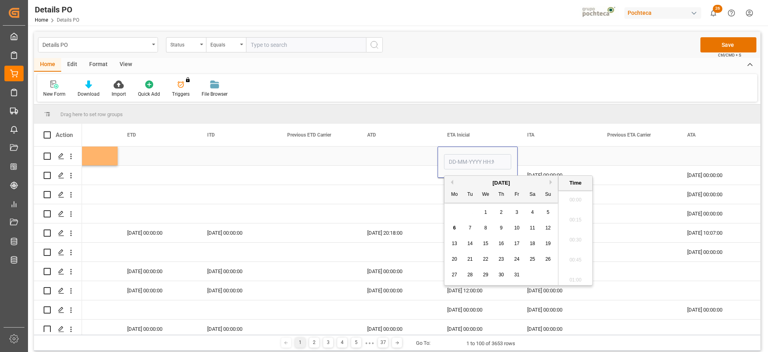
scroll to position [1343, 0]
click at [547, 212] on span "5" at bounding box center [548, 212] width 3 height 6
type input "05-10-2025 00:00"
click at [608, 152] on div "Press SPACE to select this row." at bounding box center [638, 155] width 80 height 19
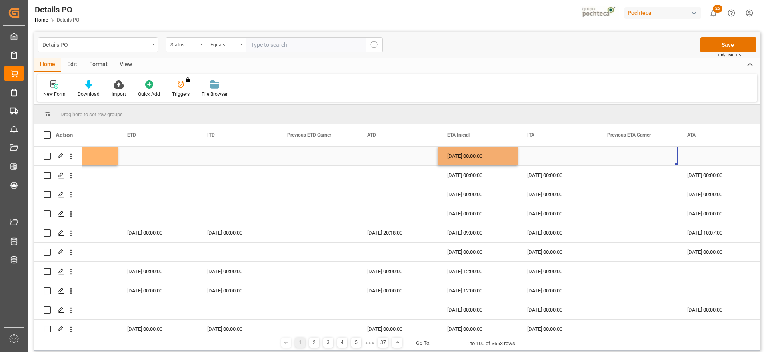
click at [681, 158] on div "Press SPACE to select this row." at bounding box center [718, 155] width 80 height 19
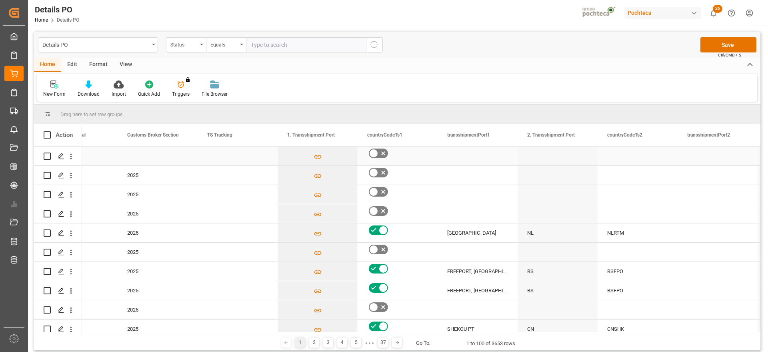
scroll to position [0, 6444]
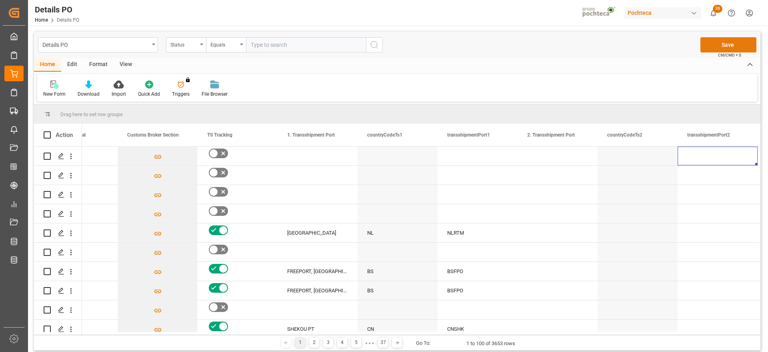
click at [716, 40] on button "Save" at bounding box center [728, 44] width 56 height 15
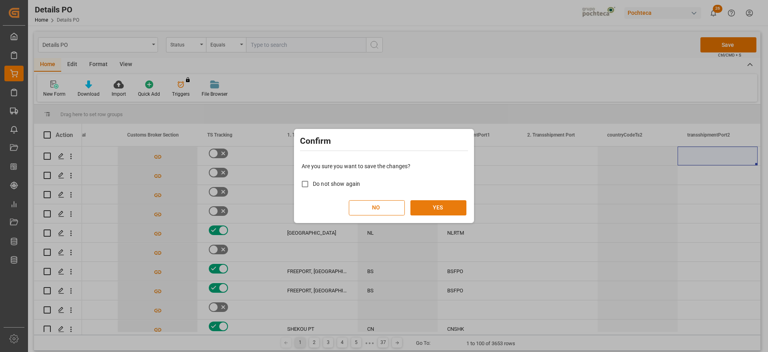
click at [434, 202] on button "YES" at bounding box center [438, 207] width 56 height 15
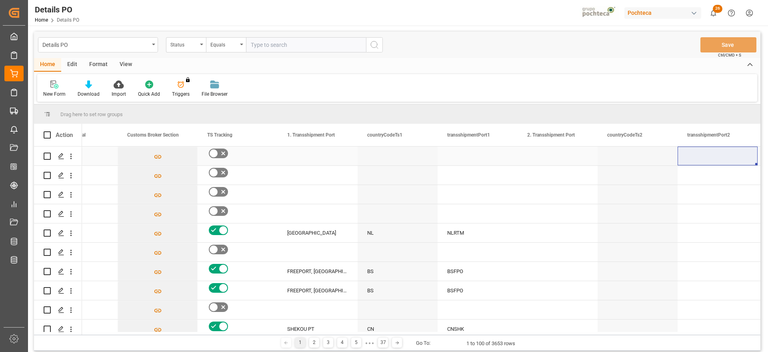
click at [330, 157] on div "Press SPACE to select this row." at bounding box center [318, 155] width 80 height 19
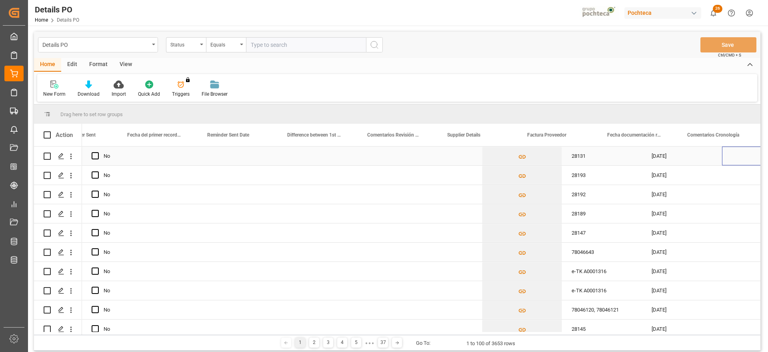
scroll to position [0, 1404]
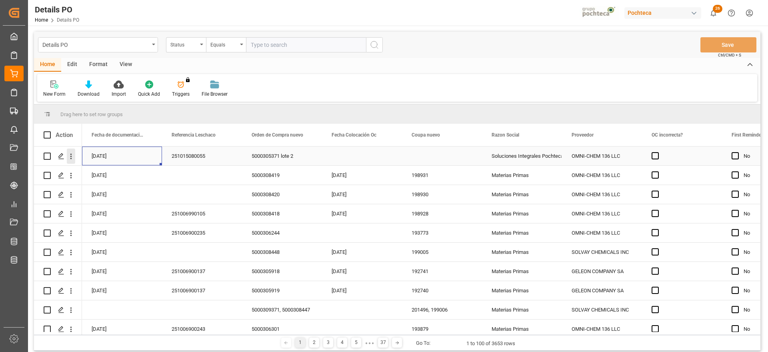
click at [71, 155] on icon "open menu" at bounding box center [71, 156] width 8 height 8
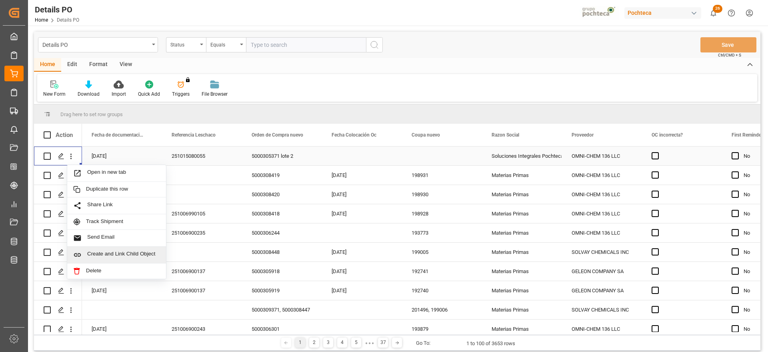
click at [119, 256] on span "Create and Link Child Object" at bounding box center [123, 254] width 73 height 8
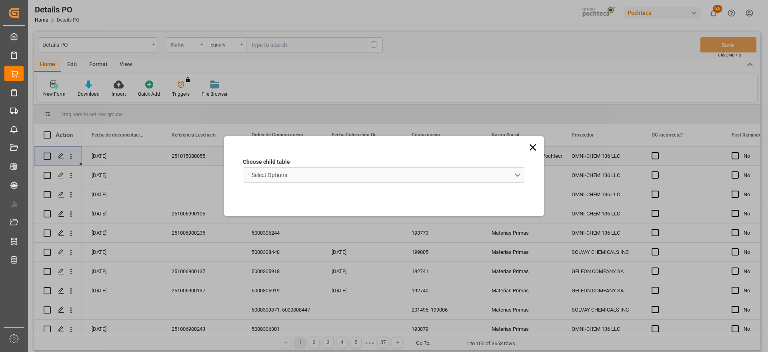
click at [264, 171] on span "Select Options" at bounding box center [270, 175] width 44 height 8
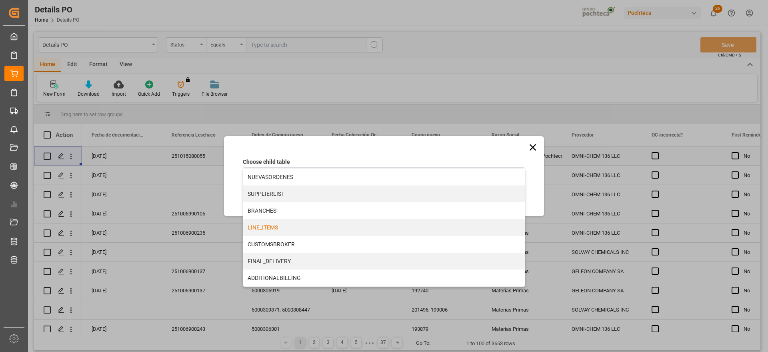
click at [272, 230] on div "LINE_ITEMS" at bounding box center [384, 227] width 282 height 17
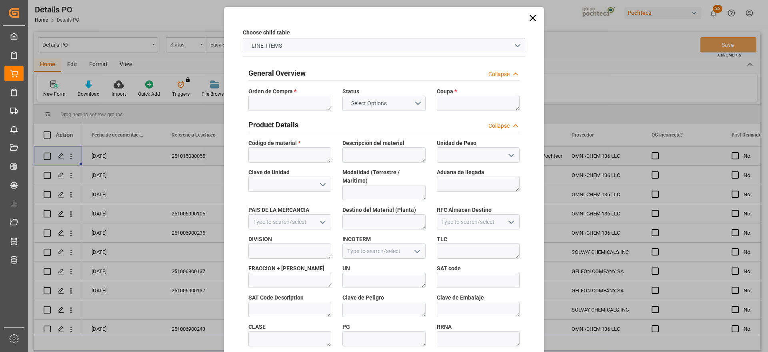
click at [279, 114] on div "Product Details Collapse" at bounding box center [384, 125] width 282 height 22
click at [287, 102] on textarea at bounding box center [289, 103] width 83 height 15
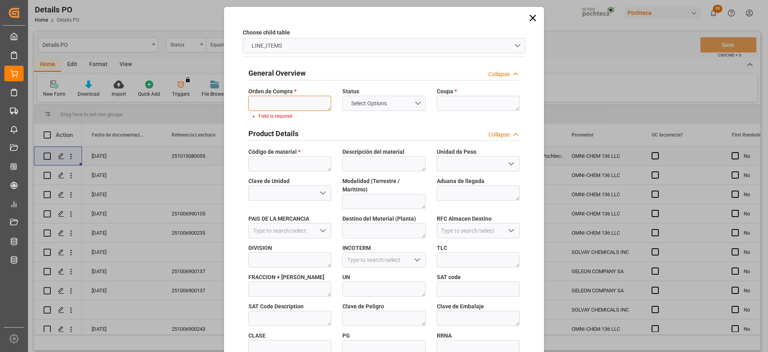
paste textarea "5000305371"
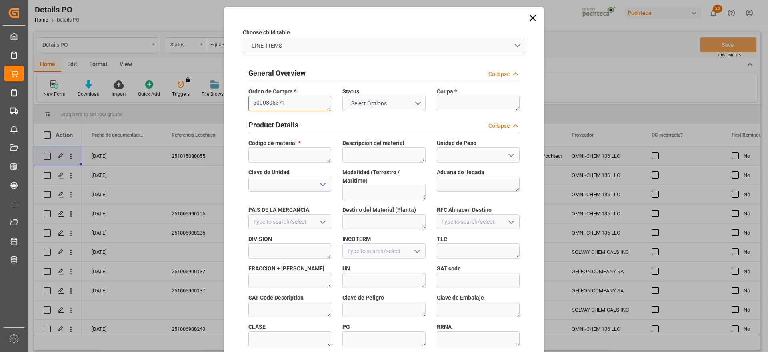
type textarea "5000305371"
click at [447, 98] on textarea at bounding box center [478, 103] width 83 height 15
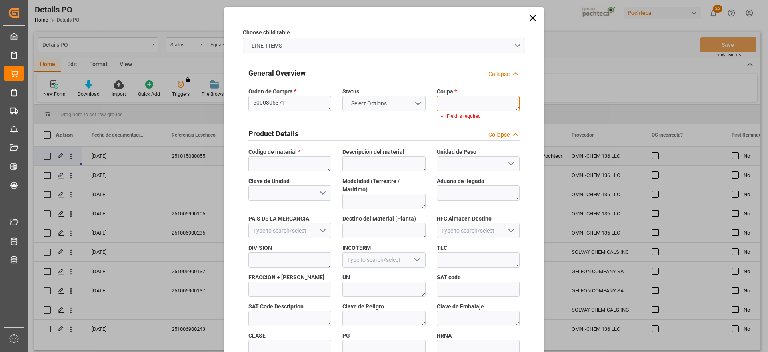
click at [450, 102] on textarea at bounding box center [478, 103] width 83 height 15
paste textarea "190370-2"
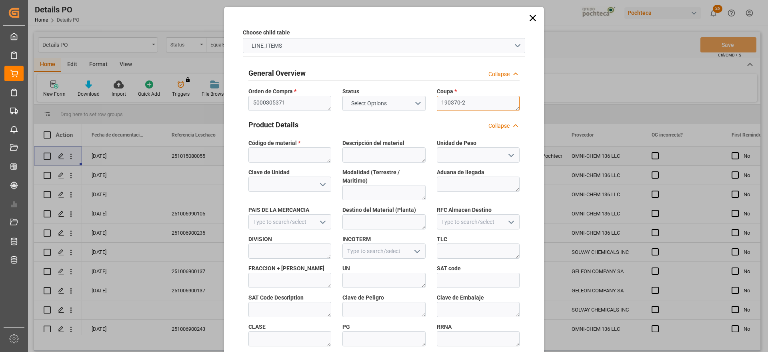
type textarea "190370-2"
click at [283, 154] on textarea at bounding box center [289, 154] width 83 height 15
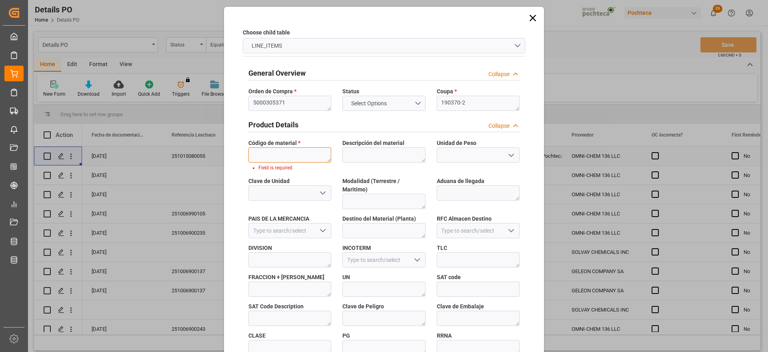
click at [277, 152] on textarea at bounding box center [289, 154] width 83 height 15
paste textarea "36012"
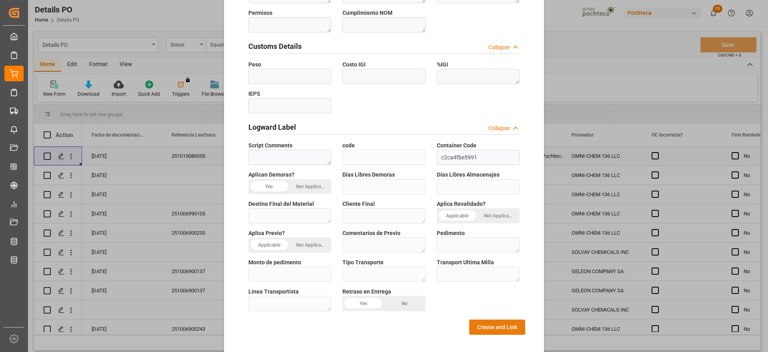
type textarea "36012"
click at [484, 319] on button "Create and Link" at bounding box center [497, 326] width 56 height 15
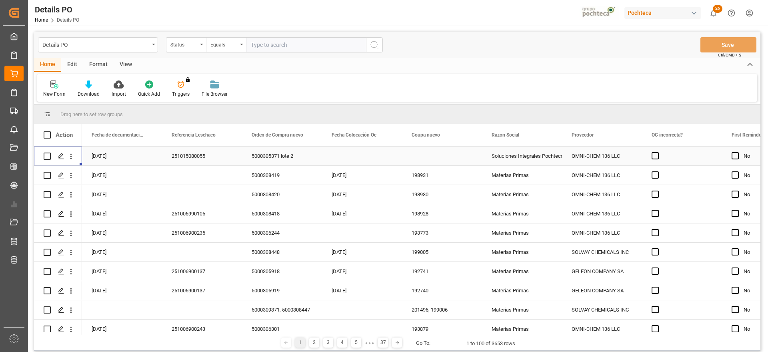
click at [143, 153] on div "17-09-2025" at bounding box center [122, 155] width 80 height 19
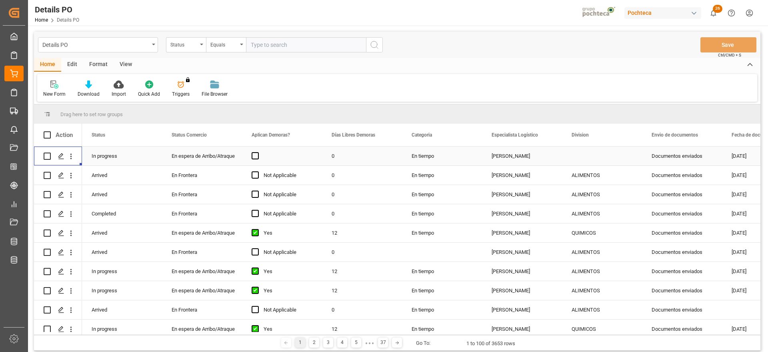
click at [525, 158] on div "[PERSON_NAME]" at bounding box center [522, 155] width 80 height 19
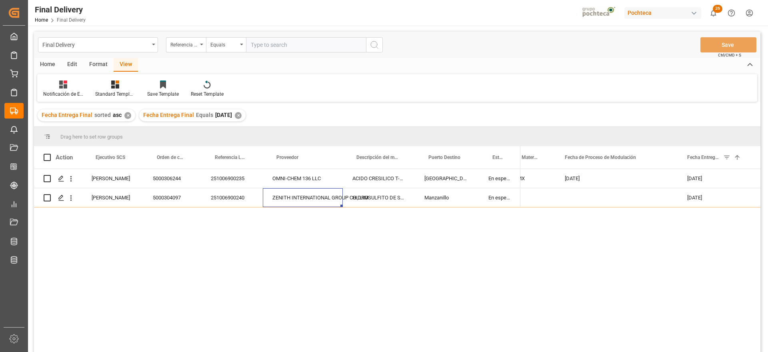
scroll to position [0, 125]
click at [242, 116] on div "✕" at bounding box center [238, 115] width 7 height 7
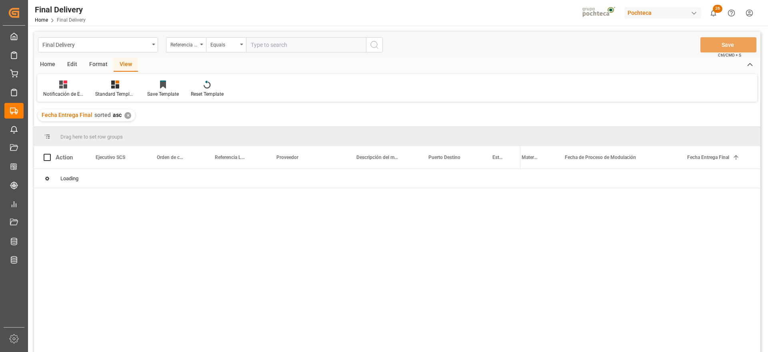
click at [126, 116] on div "✕" at bounding box center [127, 115] width 7 height 7
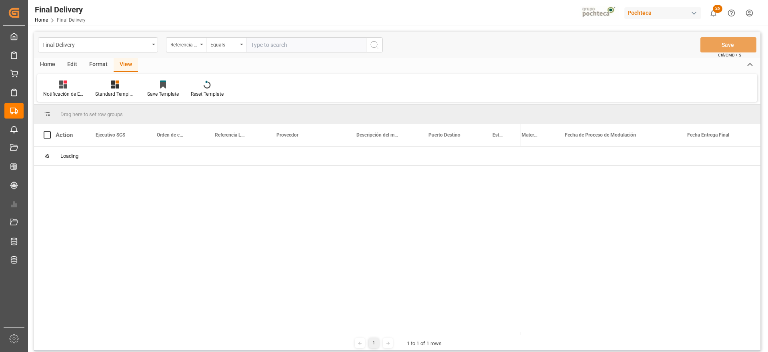
click at [285, 44] on input "text" at bounding box center [306, 44] width 120 height 15
click at [286, 44] on input "text" at bounding box center [306, 44] width 120 height 15
paste input "251015080055"
type input "251015080055"
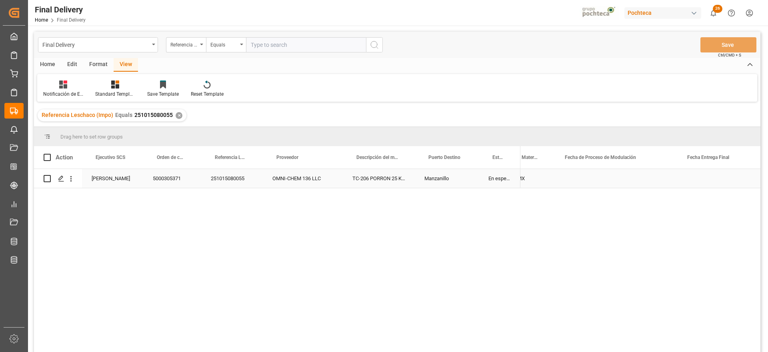
click at [438, 172] on div "Manzanillo" at bounding box center [447, 178] width 64 height 19
click at [176, 113] on div "✕" at bounding box center [179, 115] width 7 height 7
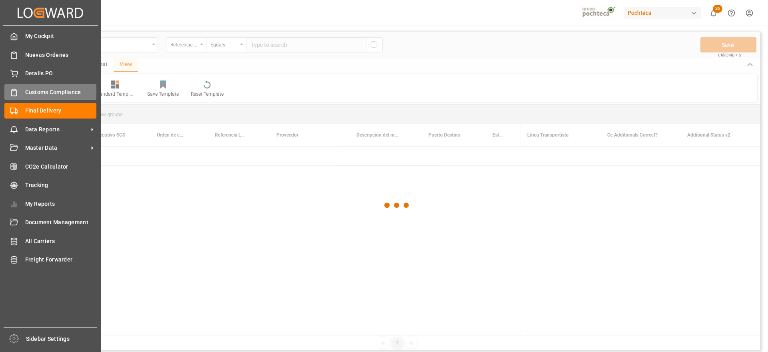
click at [16, 93] on icon at bounding box center [14, 92] width 8 height 8
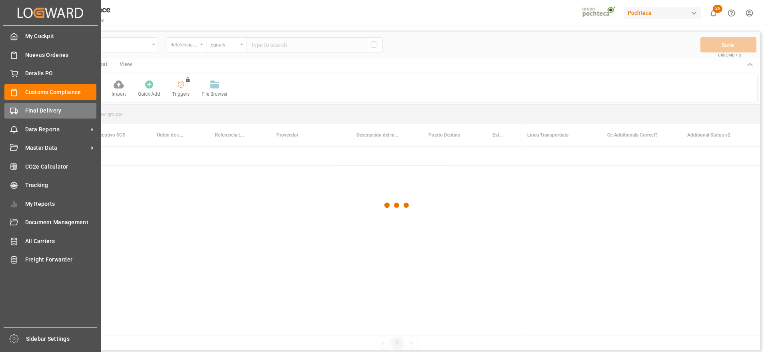
click at [31, 114] on span "Final Delivery" at bounding box center [61, 110] width 72 height 8
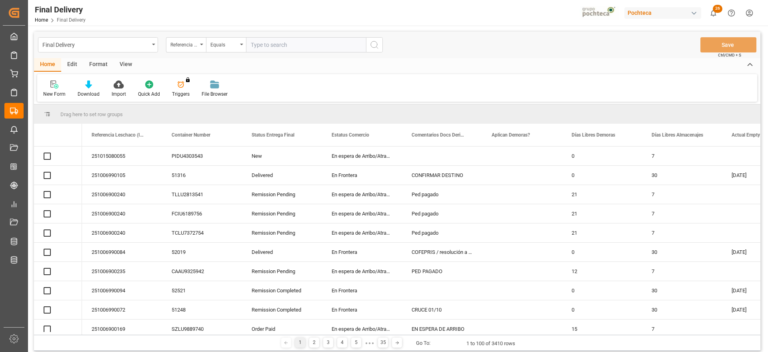
click at [265, 46] on input "text" at bounding box center [306, 44] width 120 height 15
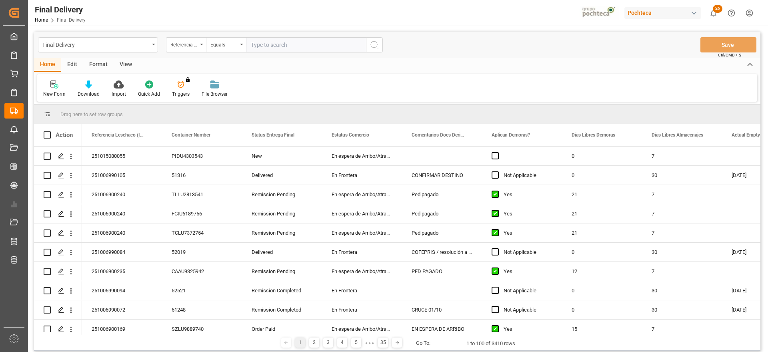
paste input "251015080055"
type input "251015080055"
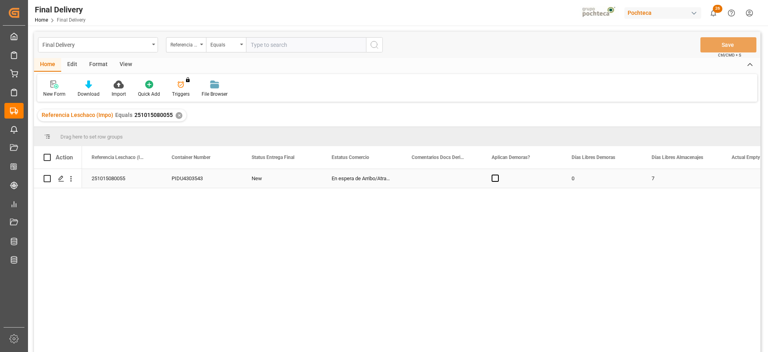
click at [370, 179] on div "En espera de Arribo/Atraque" at bounding box center [362, 178] width 80 height 19
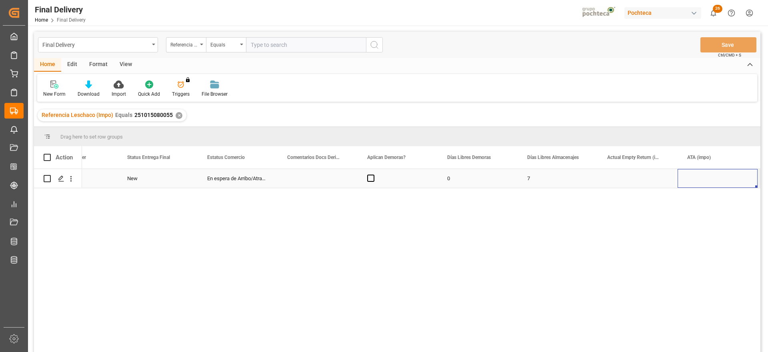
scroll to position [0, 204]
click at [553, 180] on div "Press SPACE to select this row." at bounding box center [558, 178] width 80 height 19
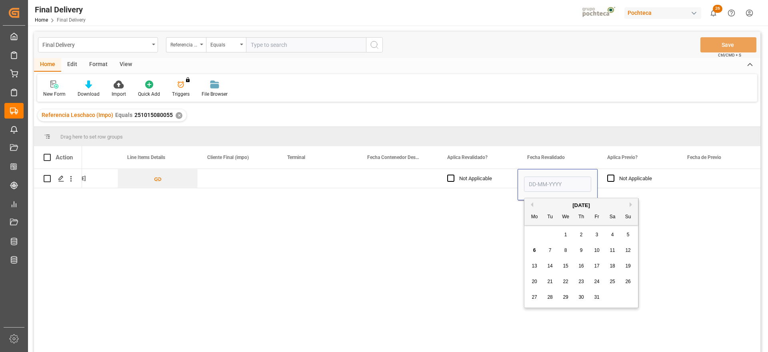
click at [534, 251] on span "6" at bounding box center [534, 250] width 3 height 6
type input "[DATE]"
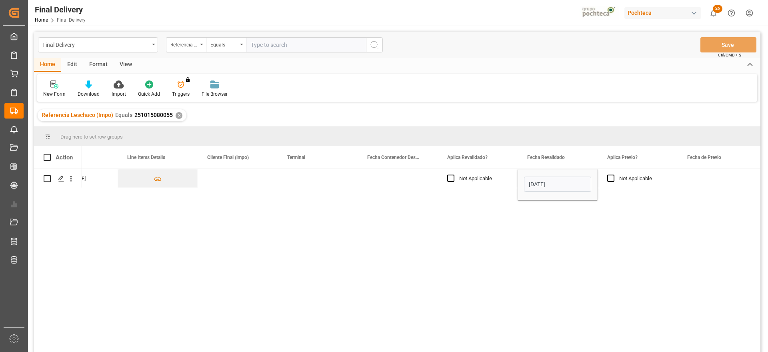
click at [705, 180] on div "Press SPACE to select this row." at bounding box center [718, 178] width 80 height 19
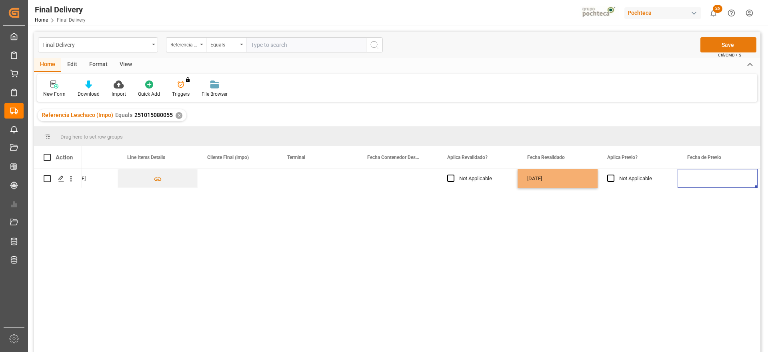
click at [731, 38] on button "Save" at bounding box center [728, 44] width 56 height 15
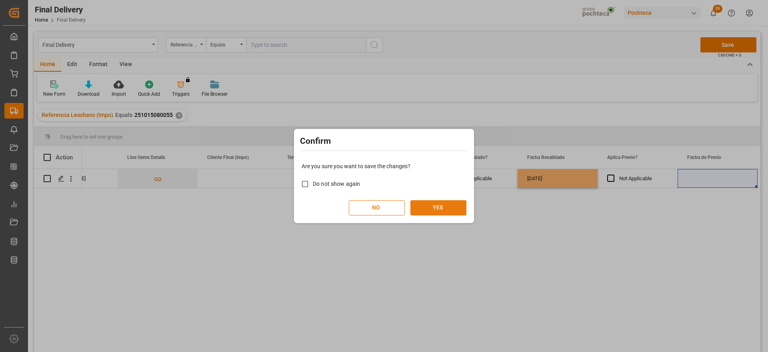
click at [432, 203] on button "YES" at bounding box center [438, 207] width 56 height 15
